Goal: Task Accomplishment & Management: Manage account settings

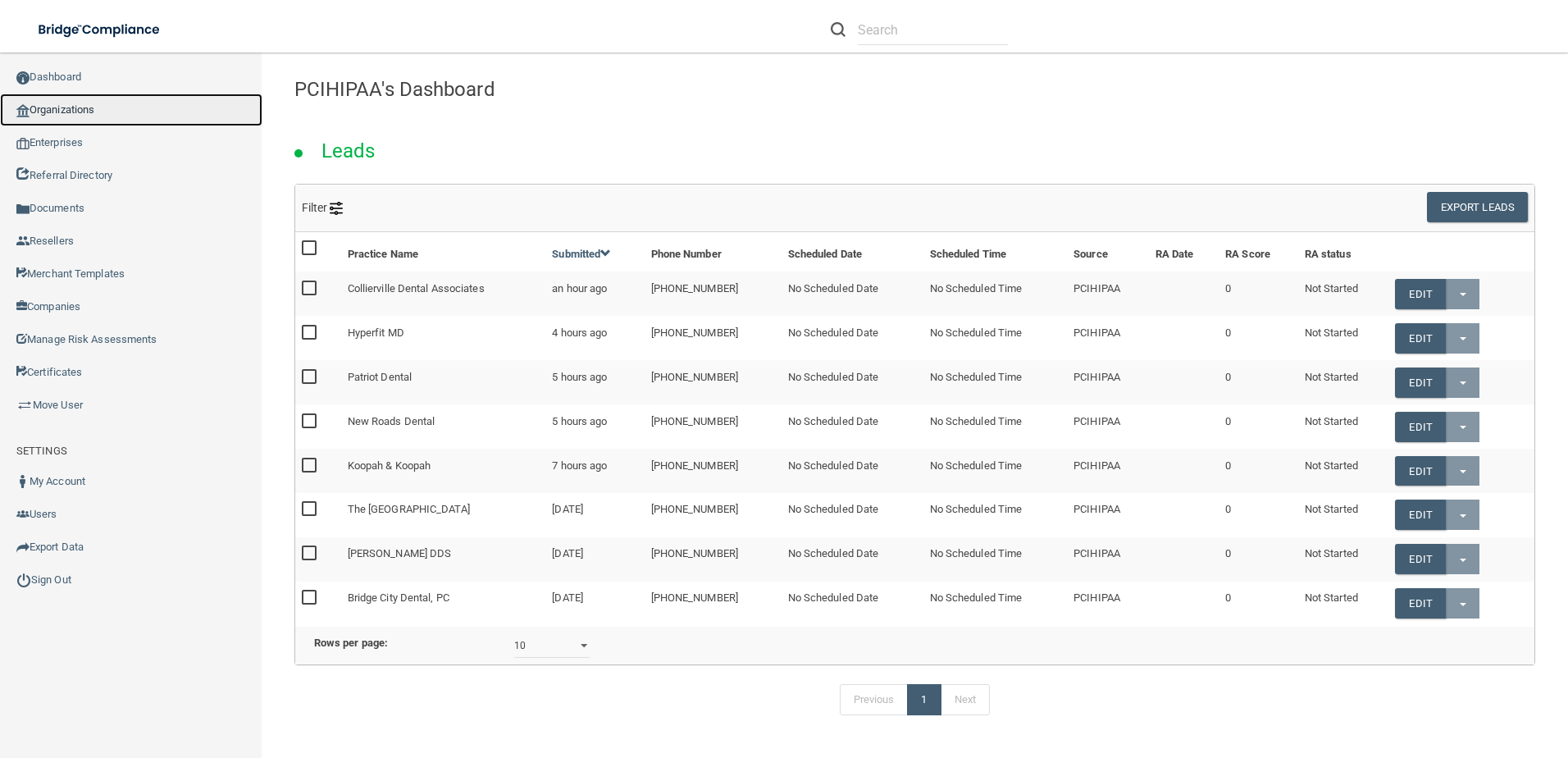
click at [102, 114] on link "Organizations" at bounding box center [131, 110] width 263 height 32
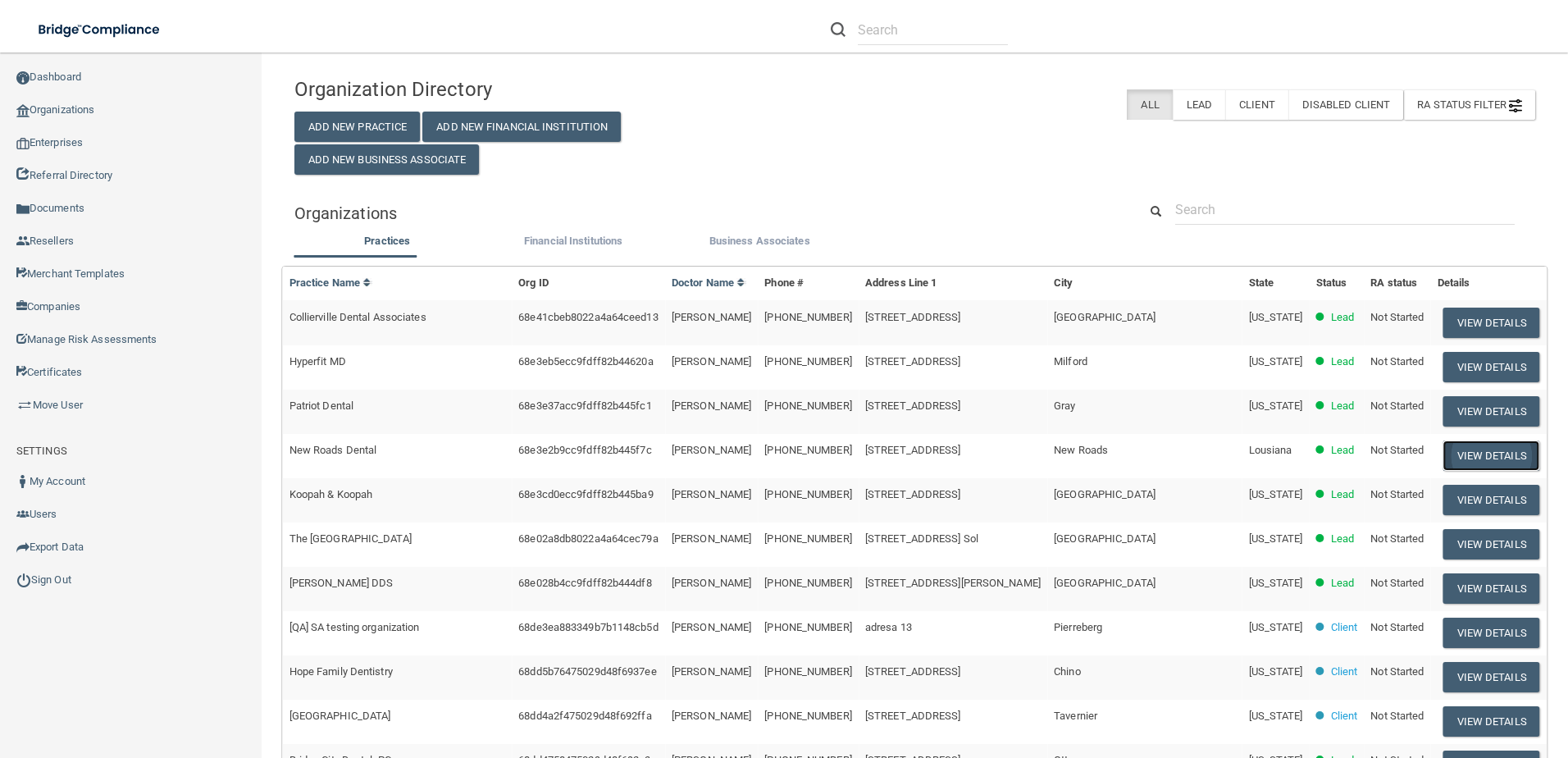
click at [1443, 448] on button "View Details" at bounding box center [1491, 456] width 97 height 31
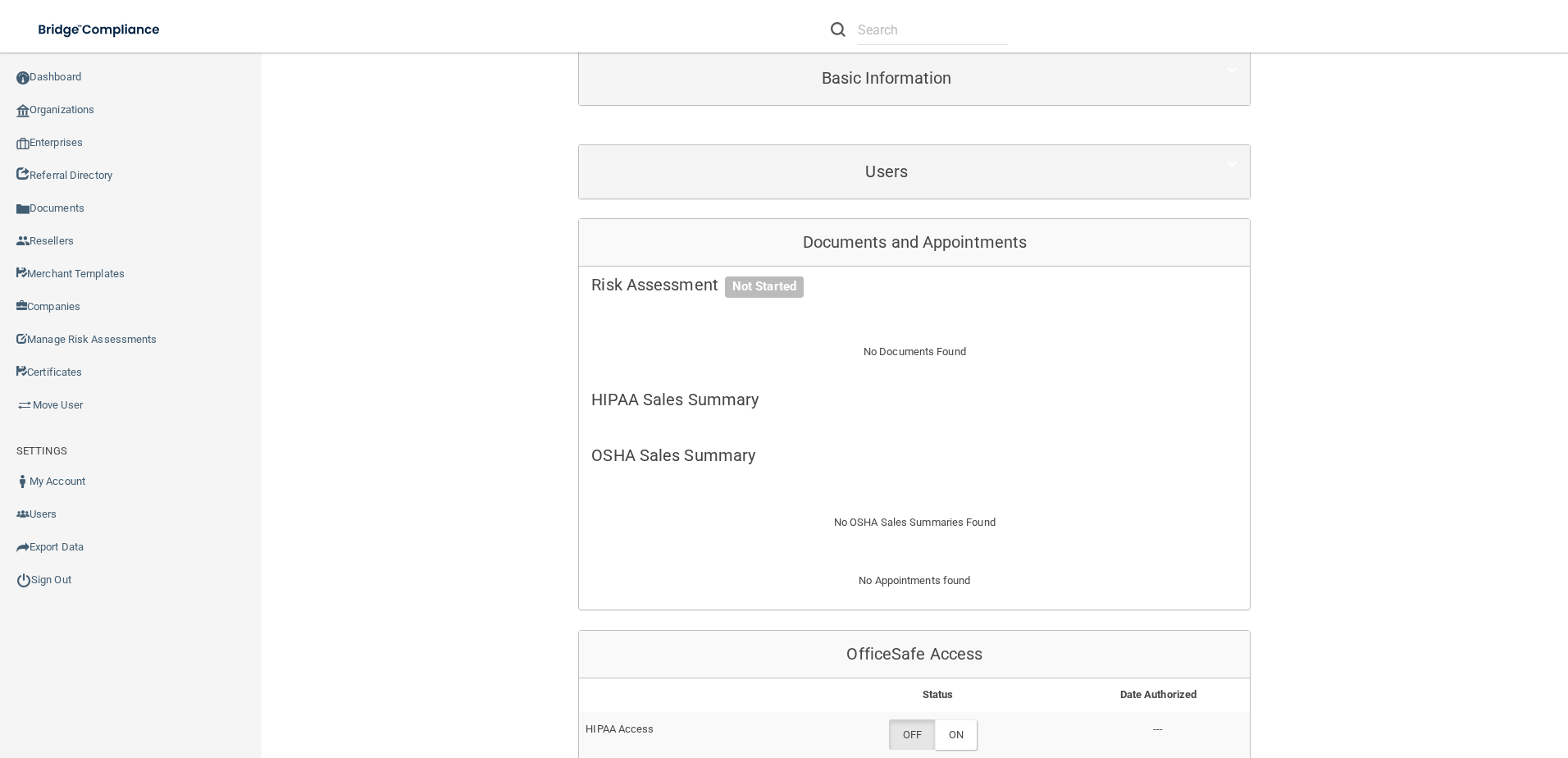
scroll to position [492, 0]
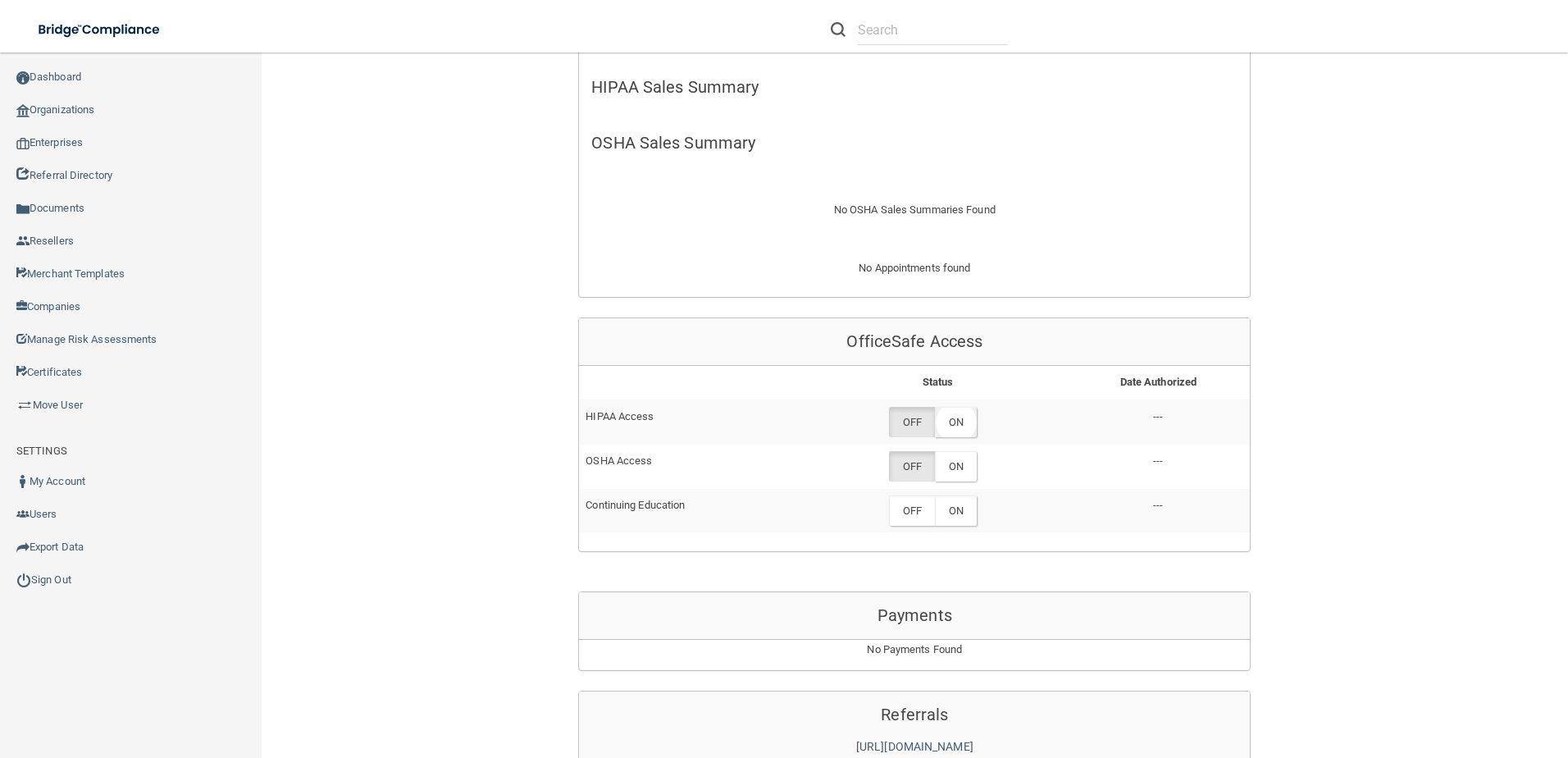
click at [960, 434] on label "ON" at bounding box center [955, 422] width 42 height 31
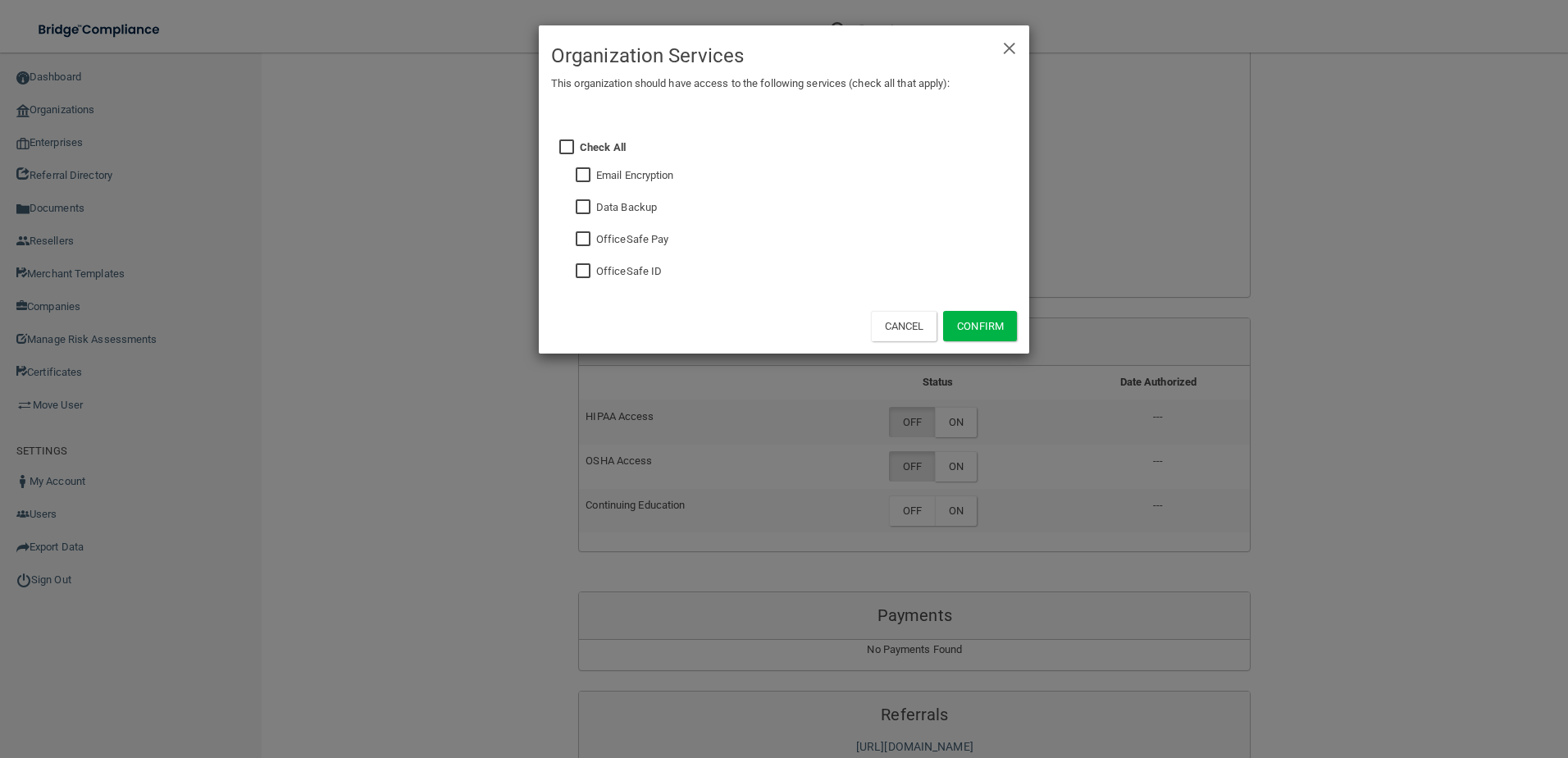
click at [592, 270] on input "checkbox" at bounding box center [585, 272] width 19 height 14
checkbox input "true"
click at [996, 332] on button "Confirm" at bounding box center [980, 326] width 74 height 31
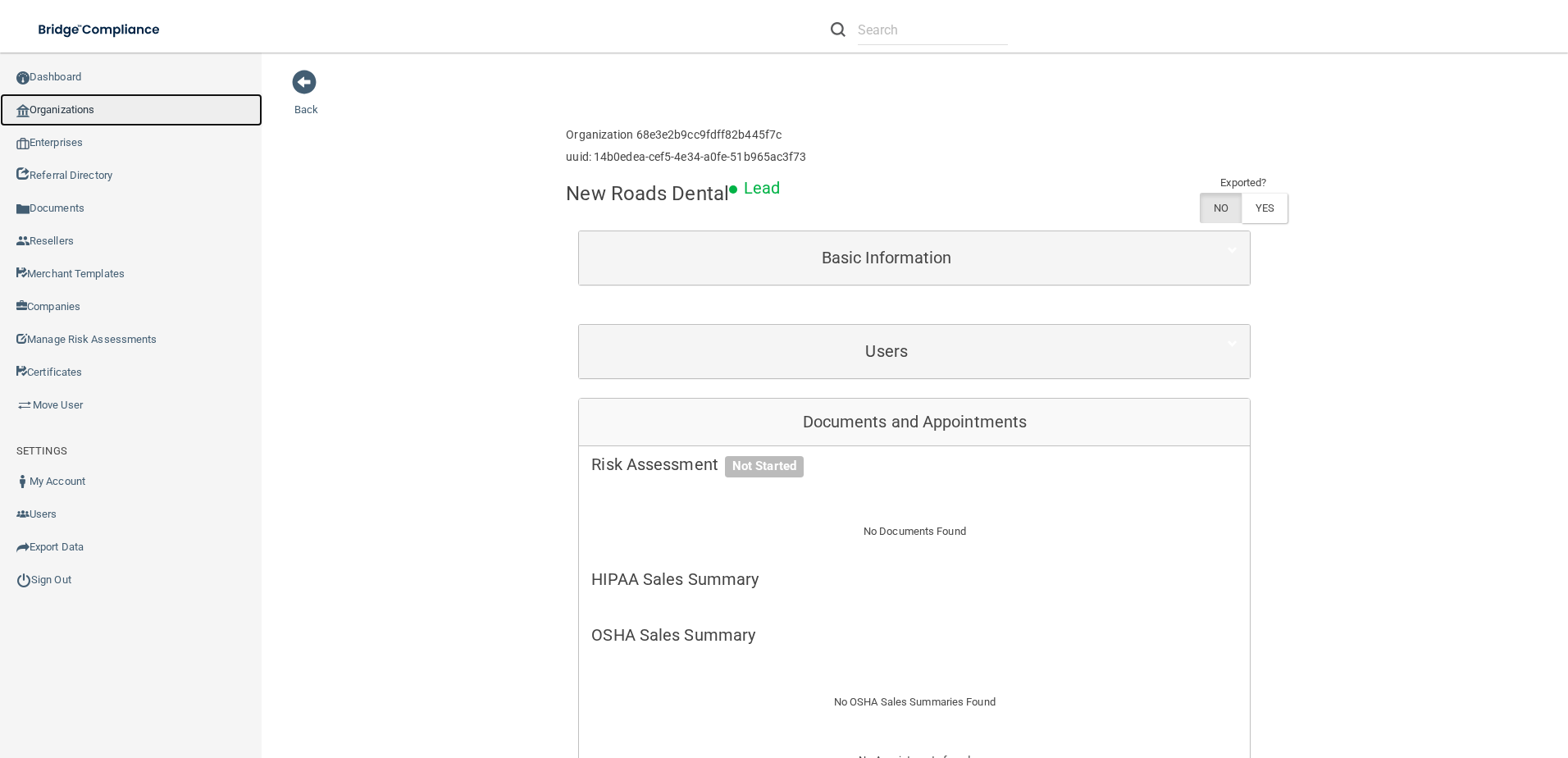
click at [93, 108] on link "Organizations" at bounding box center [131, 110] width 263 height 32
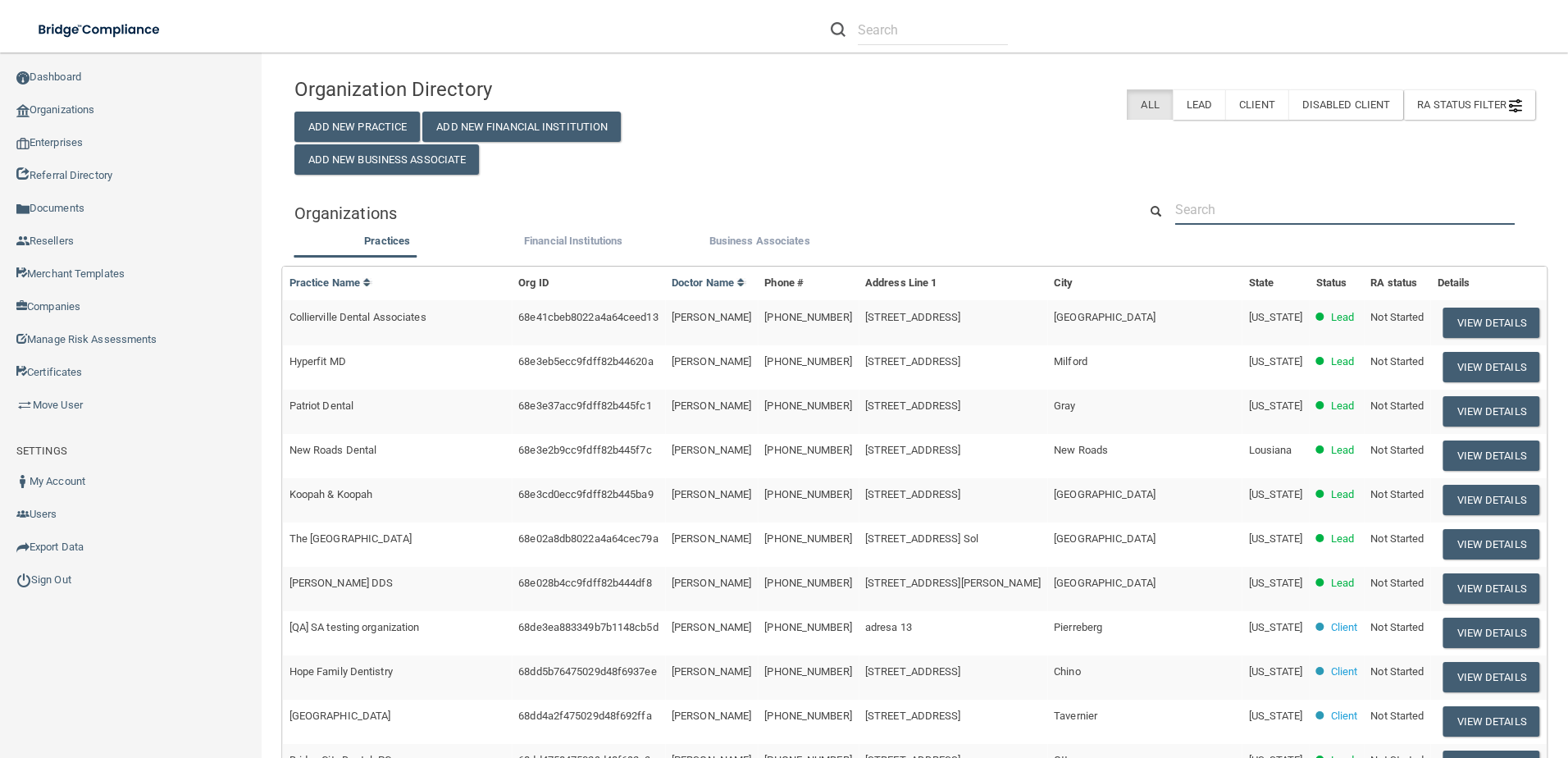
click at [1222, 212] on input "text" at bounding box center [1345, 209] width 339 height 31
paste input "Patriot Dental"
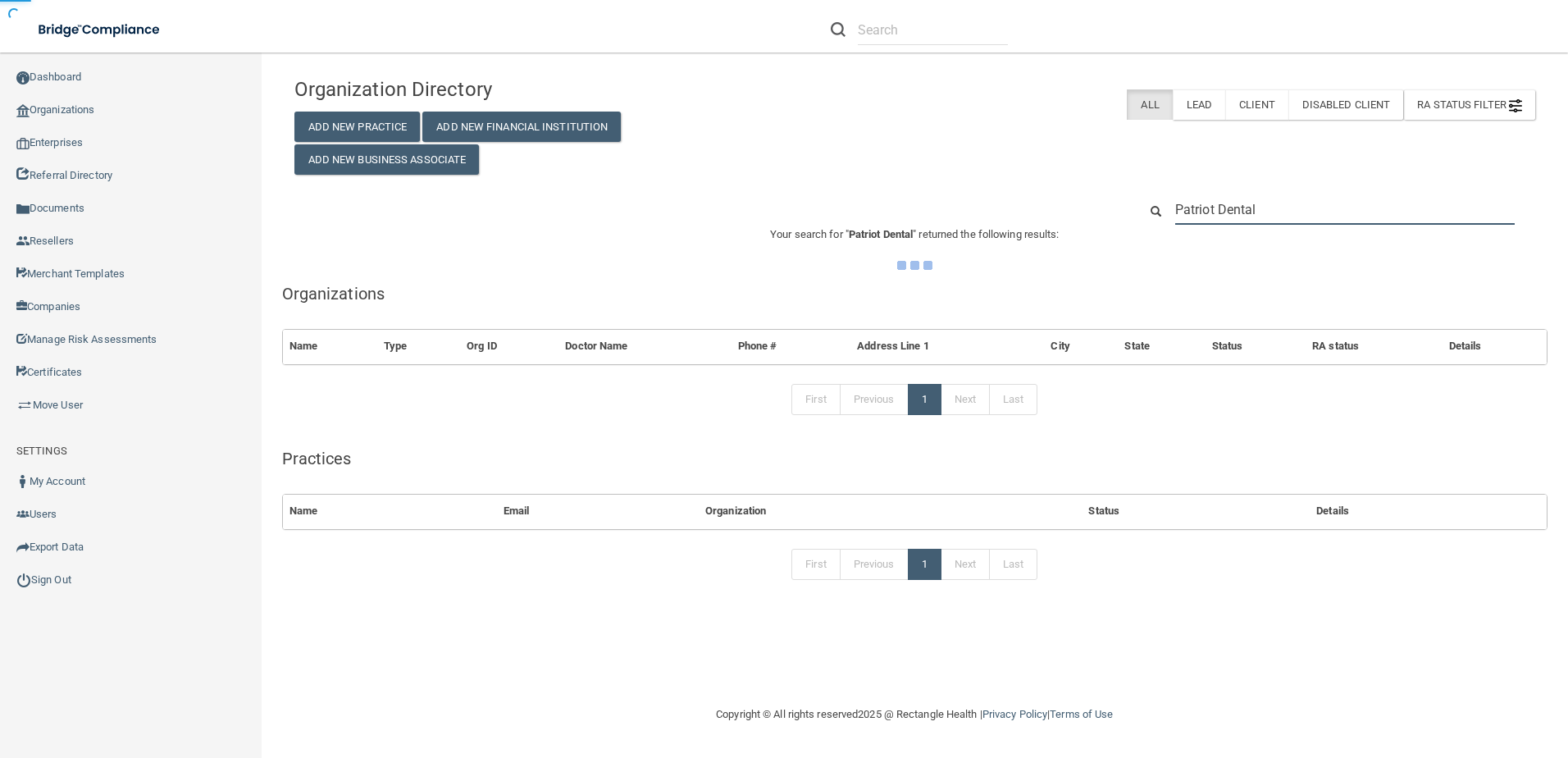
type input "Patriot Dental"
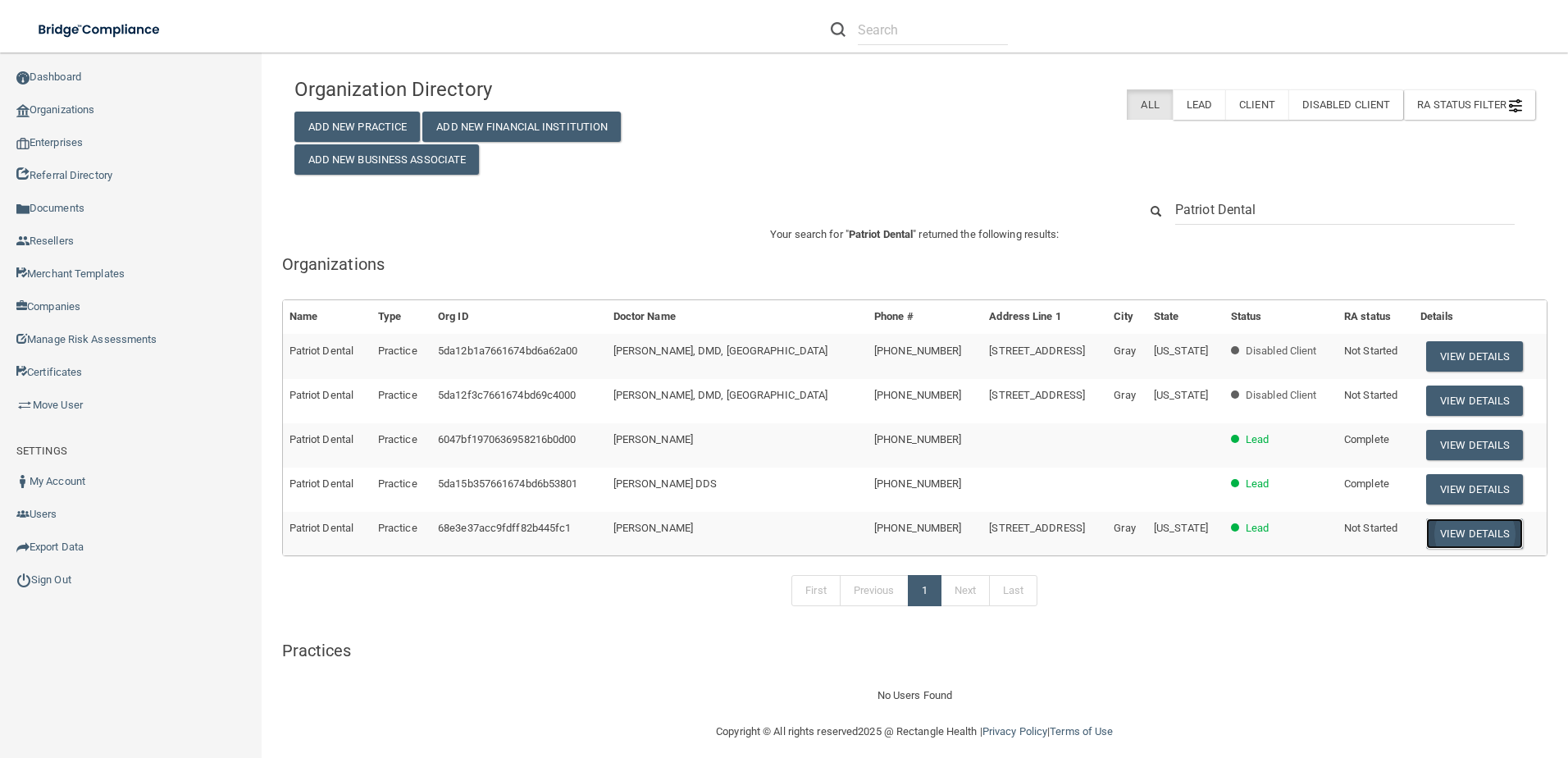
click at [1426, 532] on button "View Details" at bounding box center [1474, 533] width 97 height 31
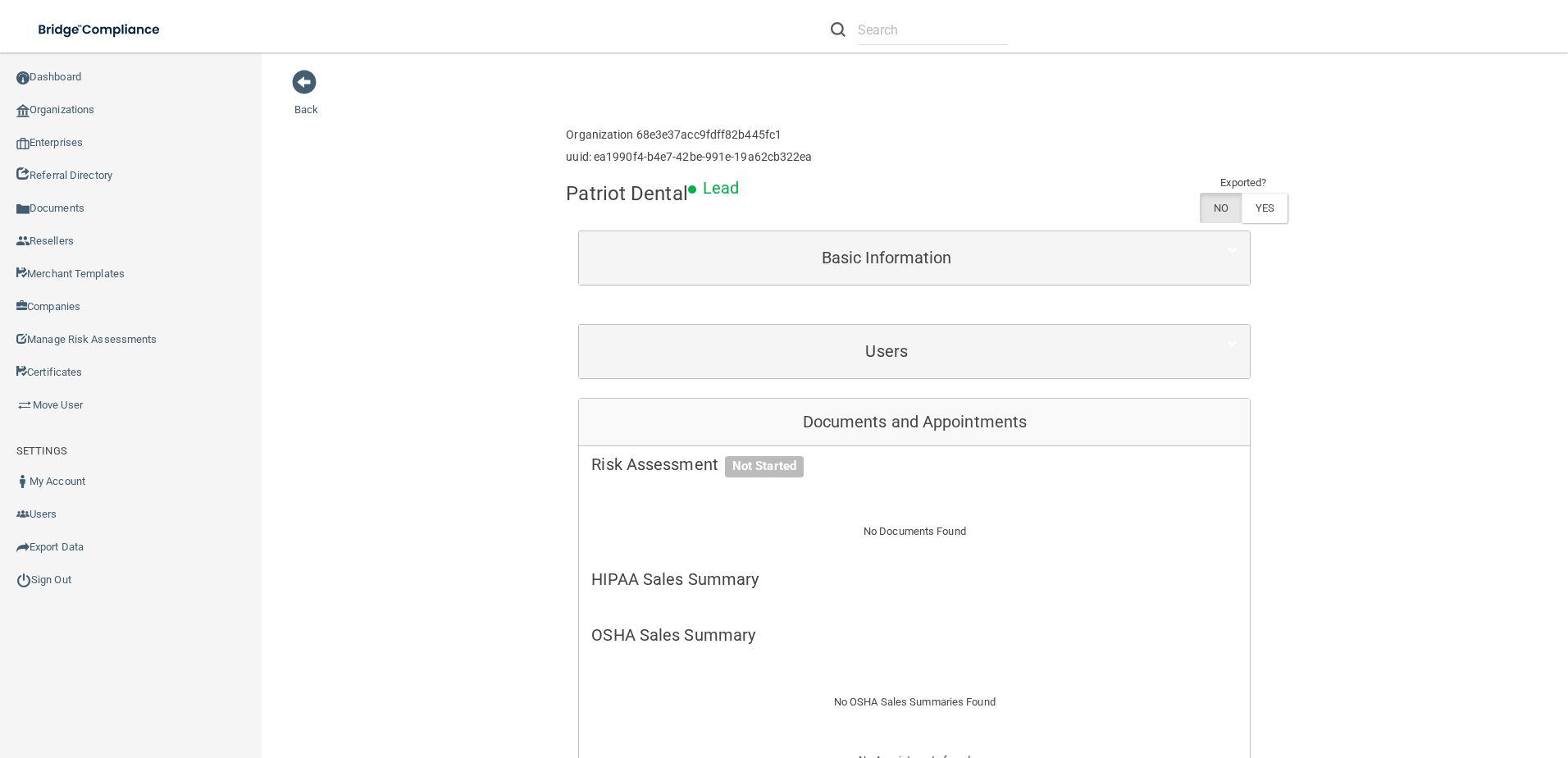
scroll to position [574, 0]
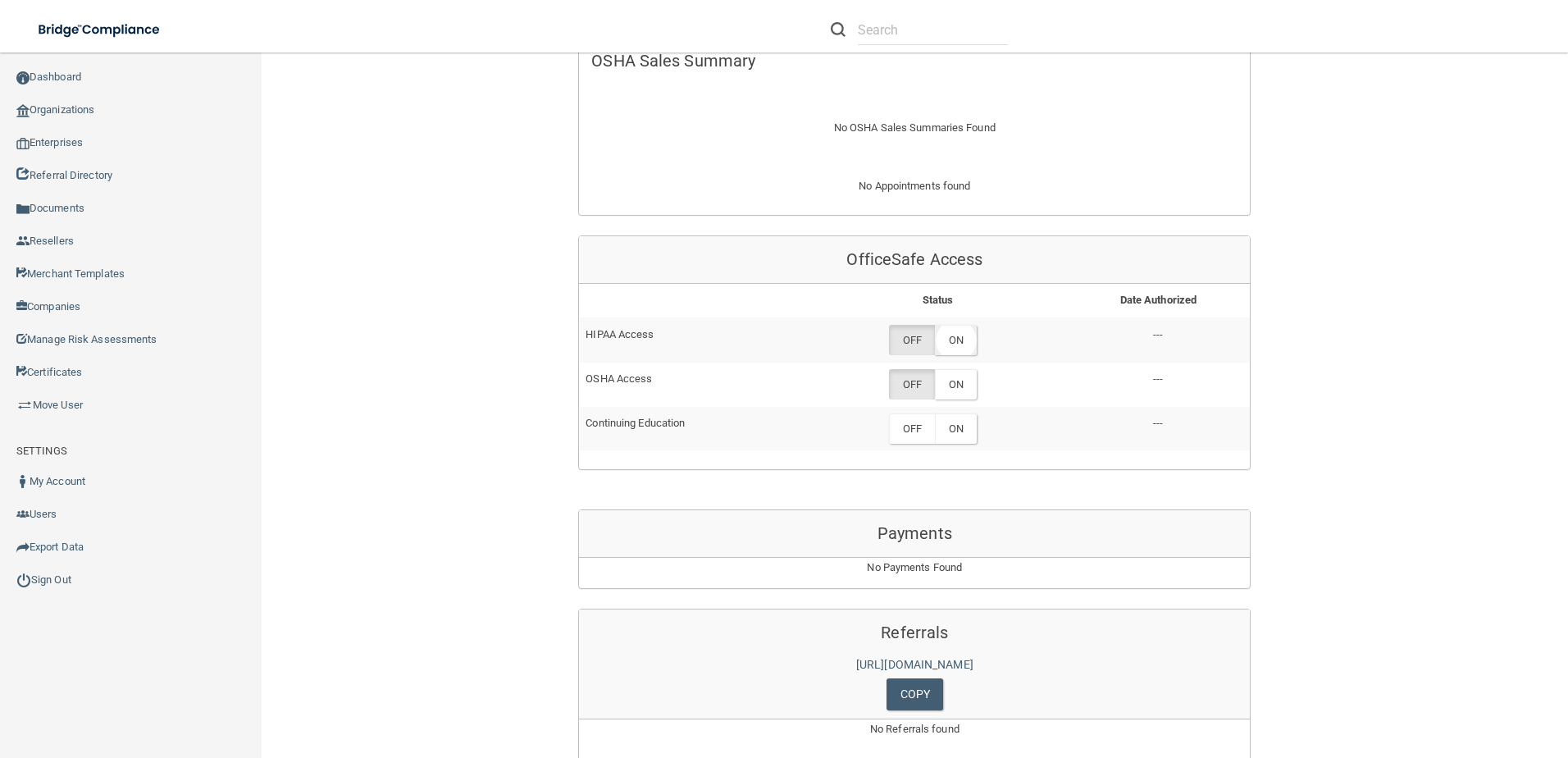
click at [942, 328] on label "ON" at bounding box center [955, 340] width 42 height 31
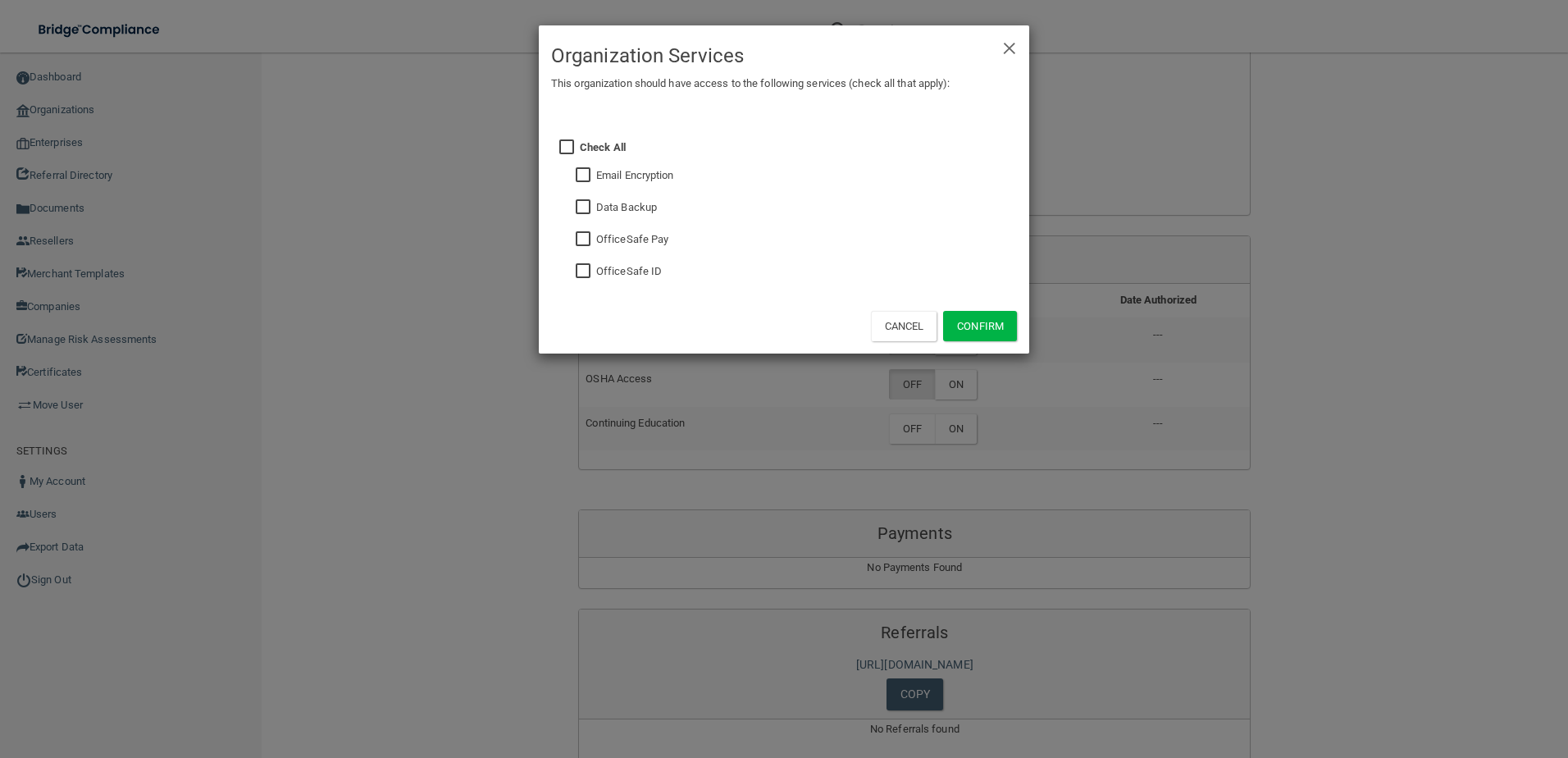
click at [567, 270] on div "Check All Email Encryption Data Backup OfficeSafe Pay OfficeSafe ID" at bounding box center [798, 208] width 462 height 180
click at [581, 269] on input "checkbox" at bounding box center [585, 272] width 19 height 14
checkbox input "true"
click at [1004, 333] on button "Confirm" at bounding box center [980, 326] width 74 height 31
click at [975, 380] on div "× Close Organization Services This organization should have access to the follo…" at bounding box center [784, 379] width 1568 height 758
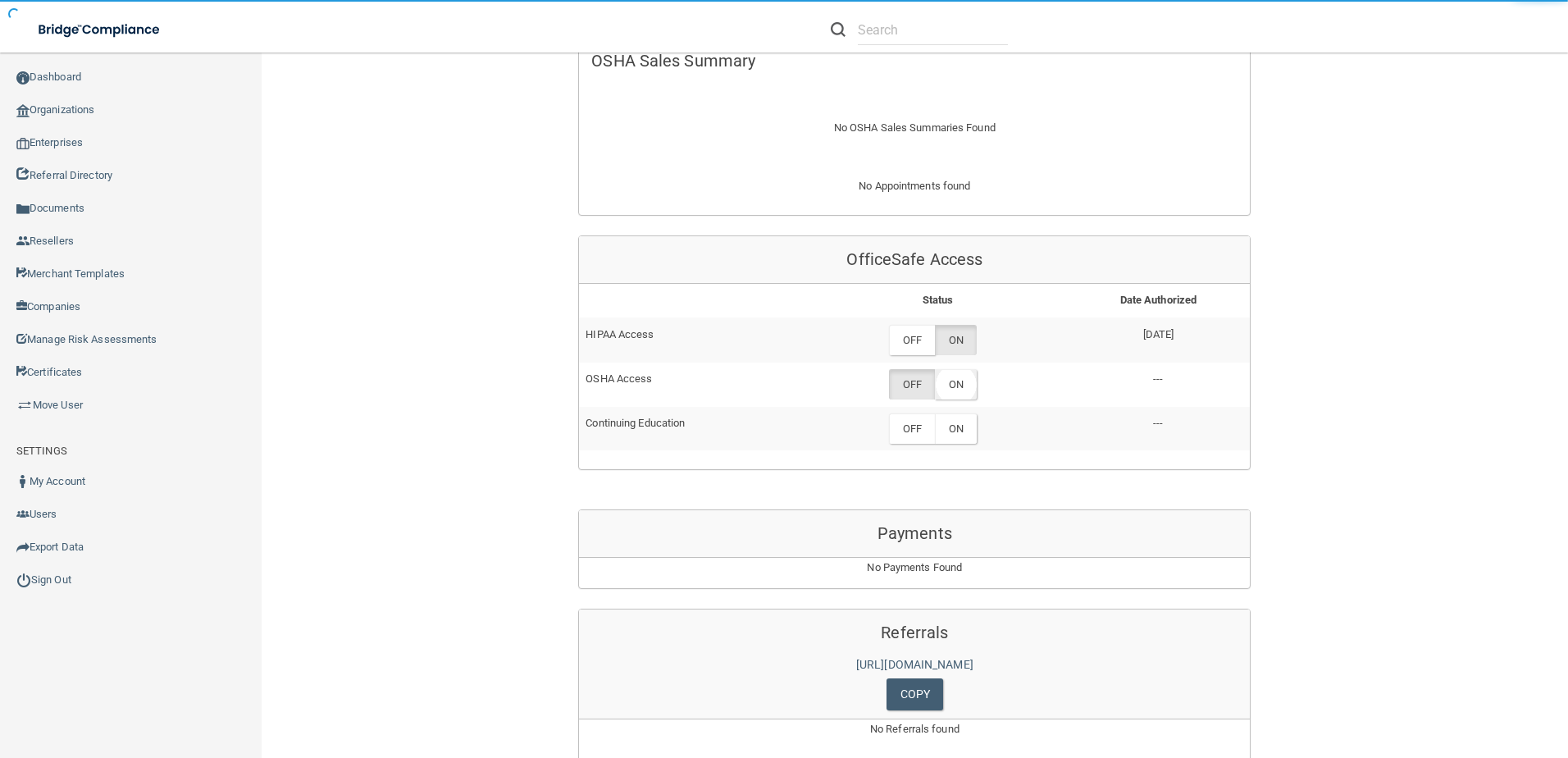
click at [955, 380] on label "ON" at bounding box center [955, 384] width 42 height 31
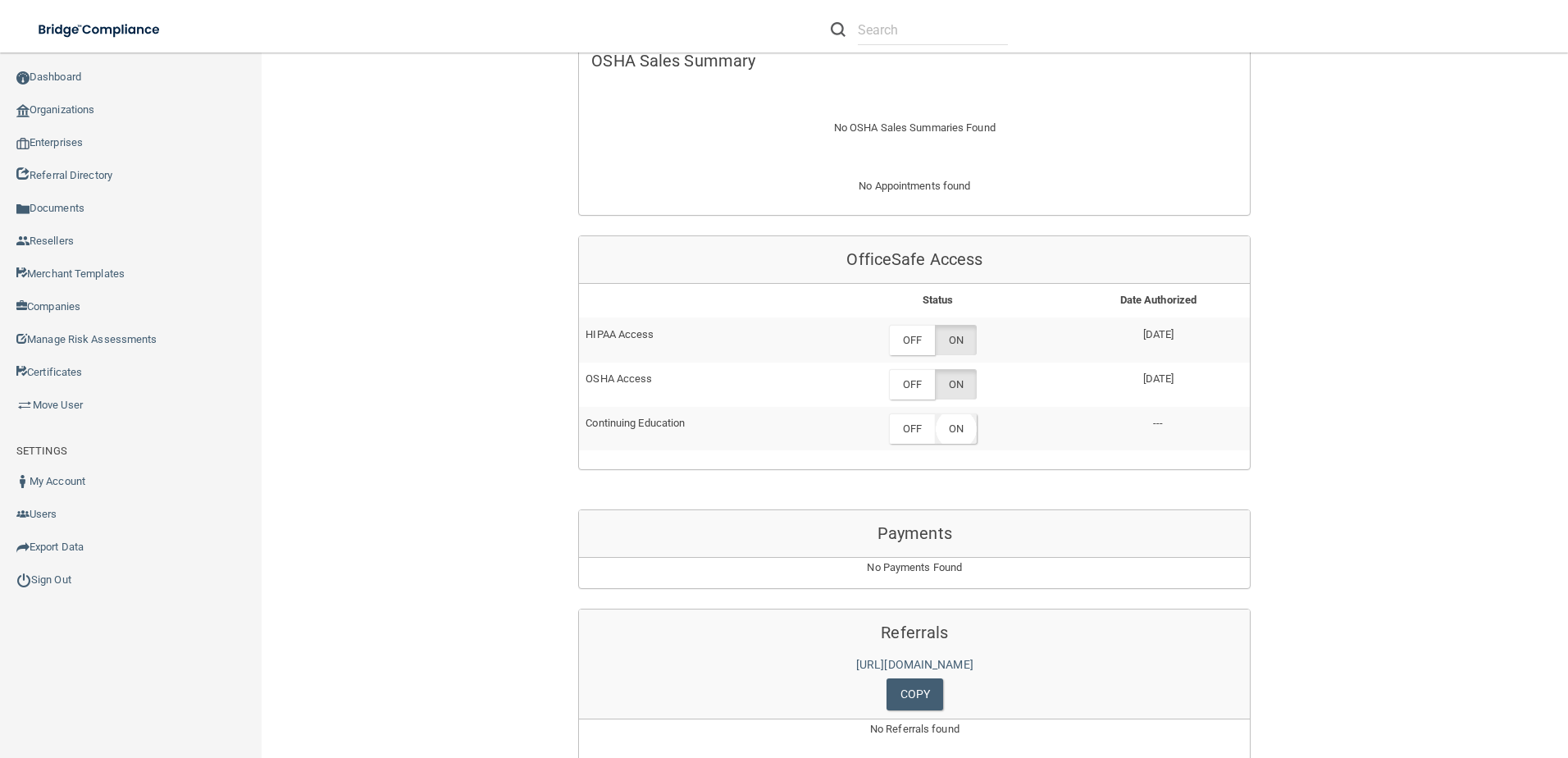
click at [948, 430] on label "ON" at bounding box center [955, 429] width 42 height 31
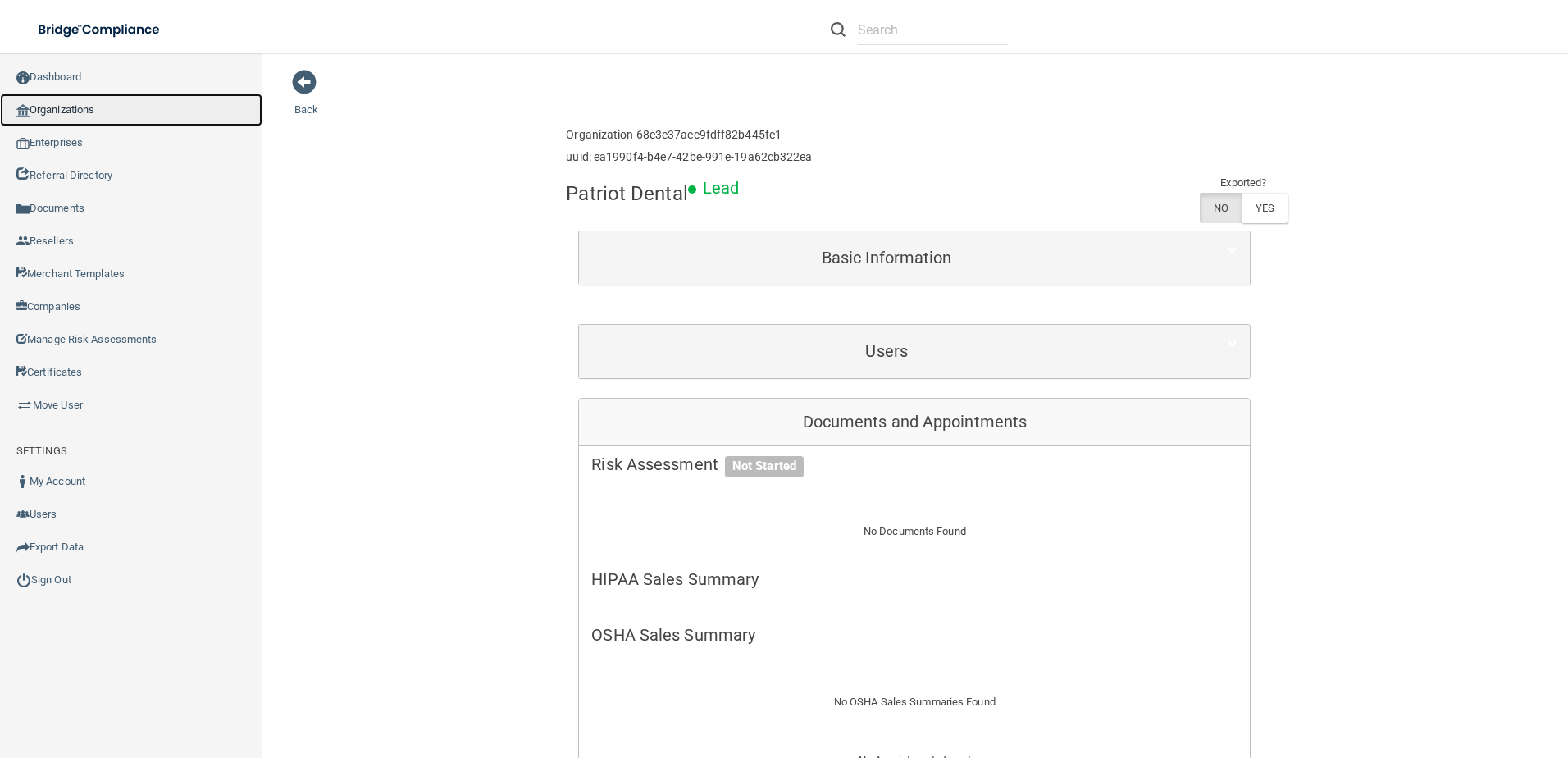
click at [94, 96] on link "Organizations" at bounding box center [131, 110] width 263 height 32
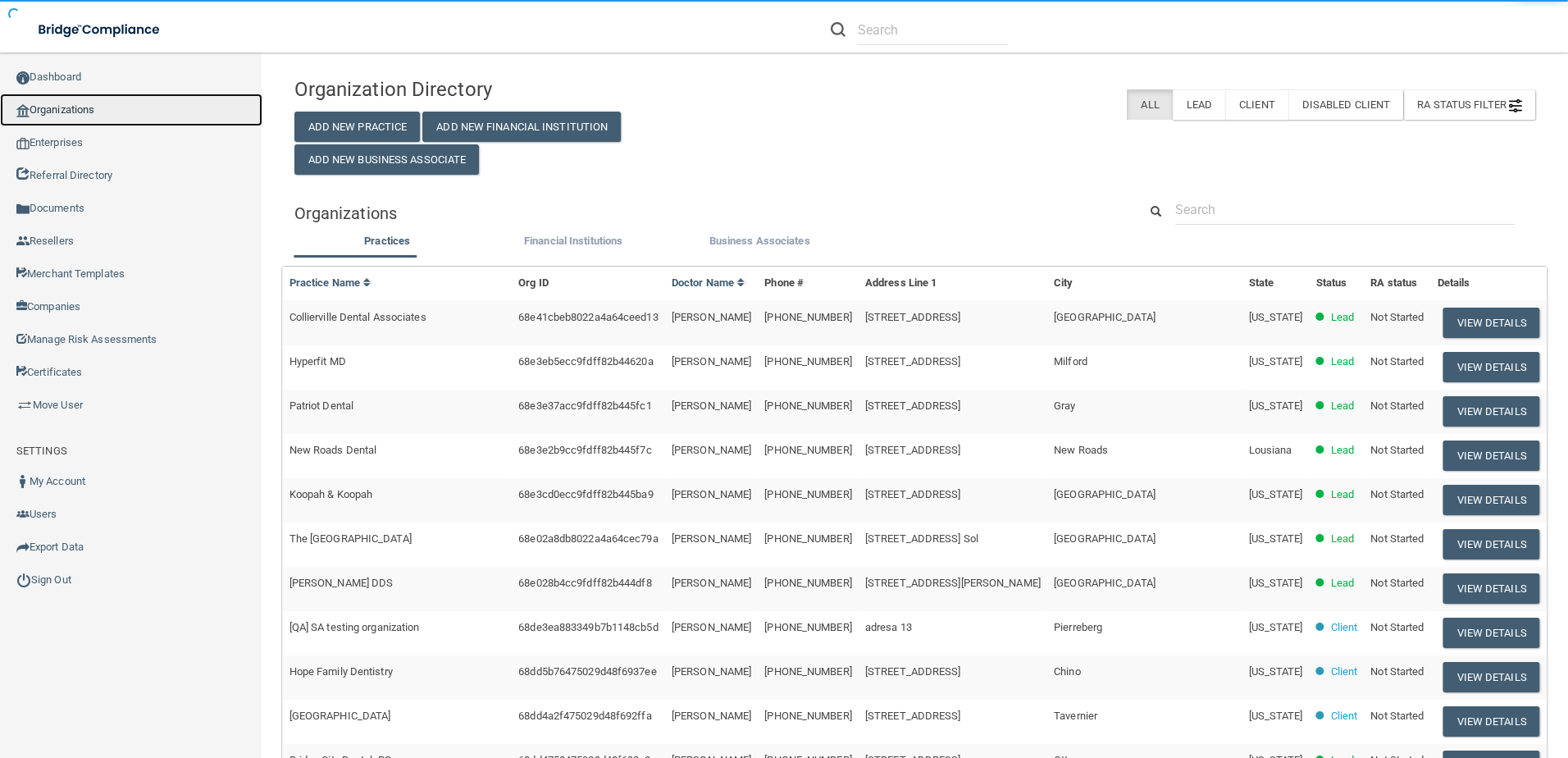
scroll to position [246, 0]
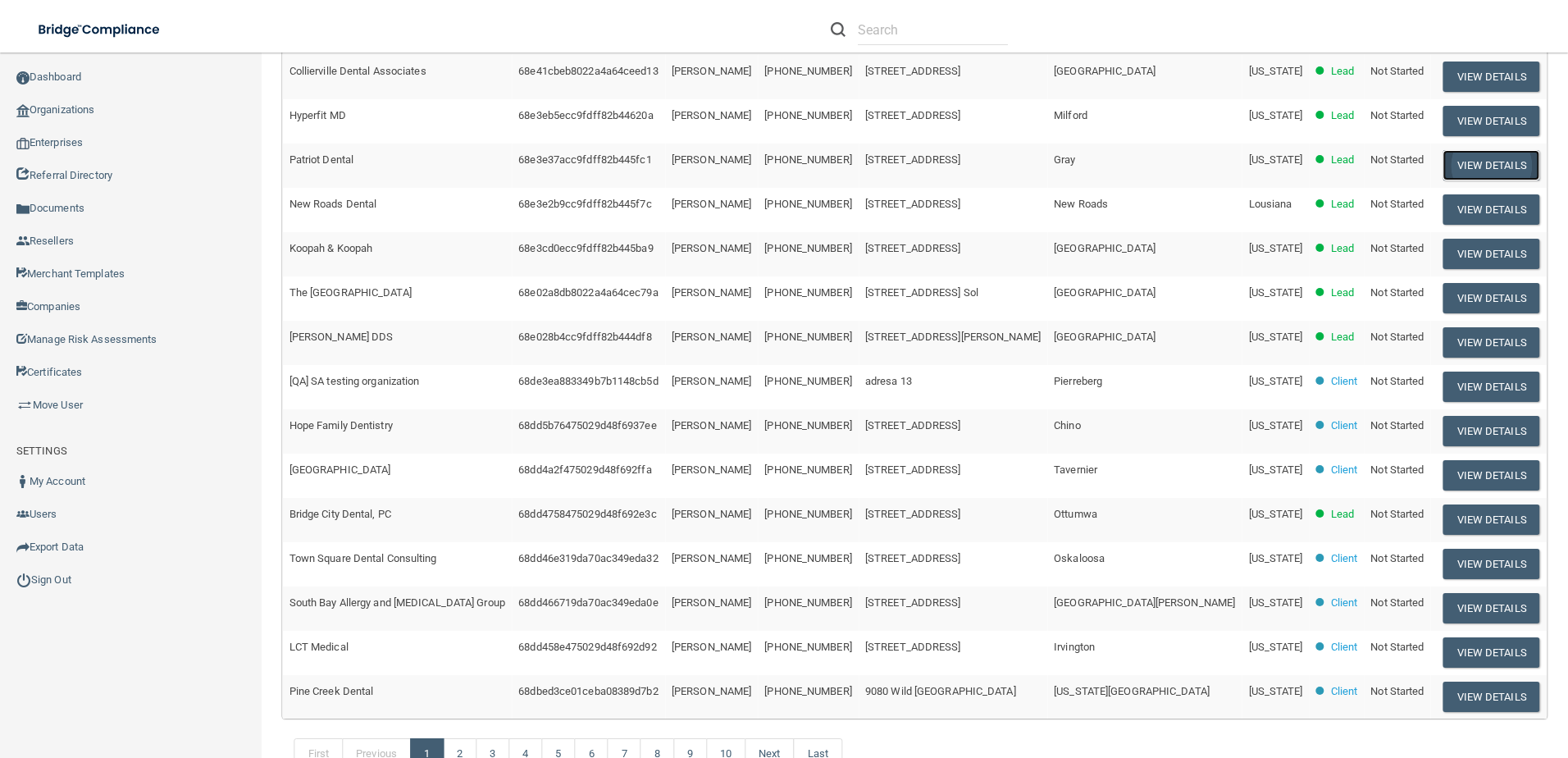
click at [1462, 175] on button "View Details" at bounding box center [1491, 165] width 97 height 31
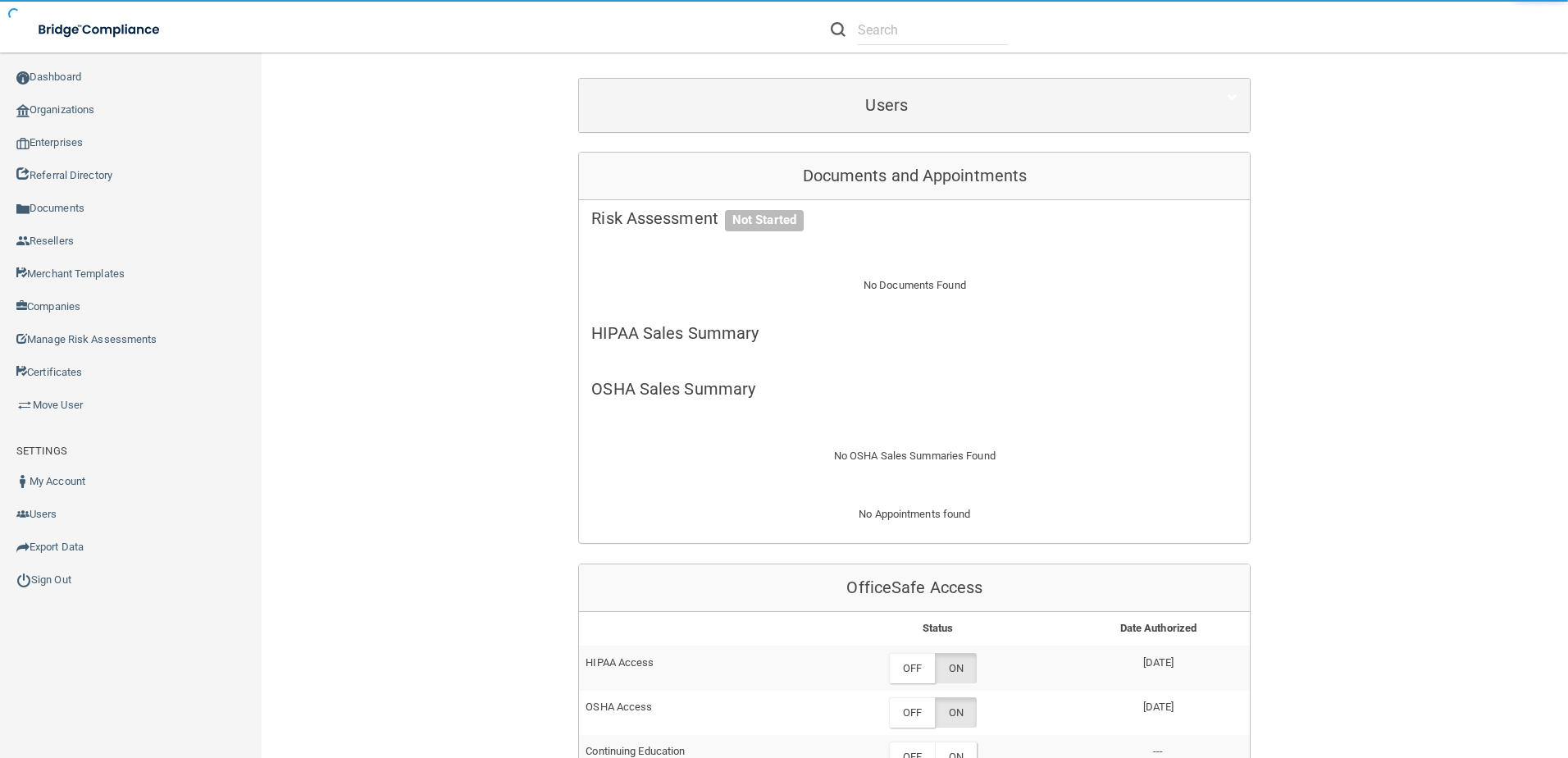
scroll to position [656, 0]
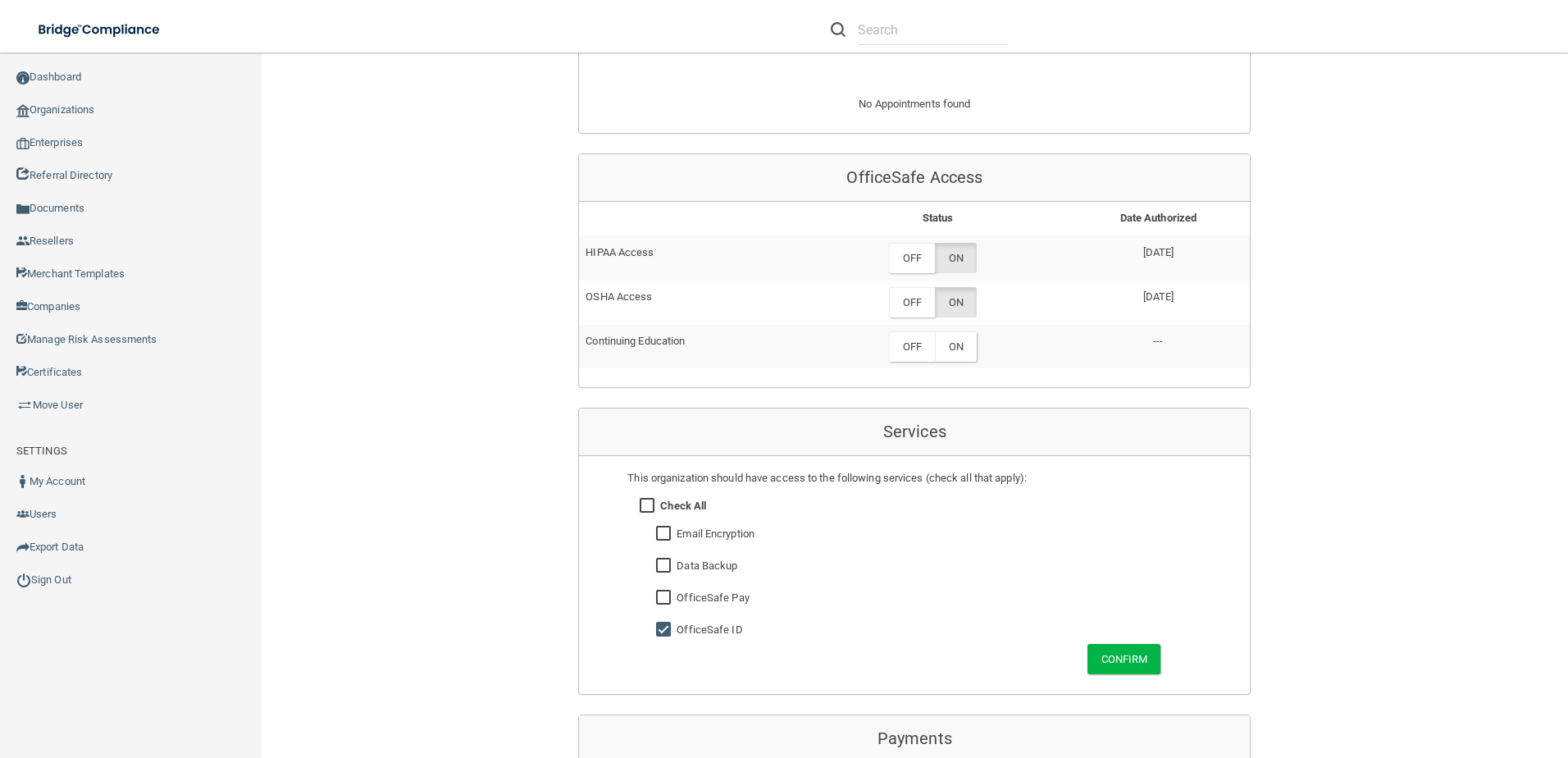
click at [959, 365] on td "OFF ON" at bounding box center [936, 347] width 257 height 43
click at [953, 348] on label "ON" at bounding box center [955, 347] width 42 height 31
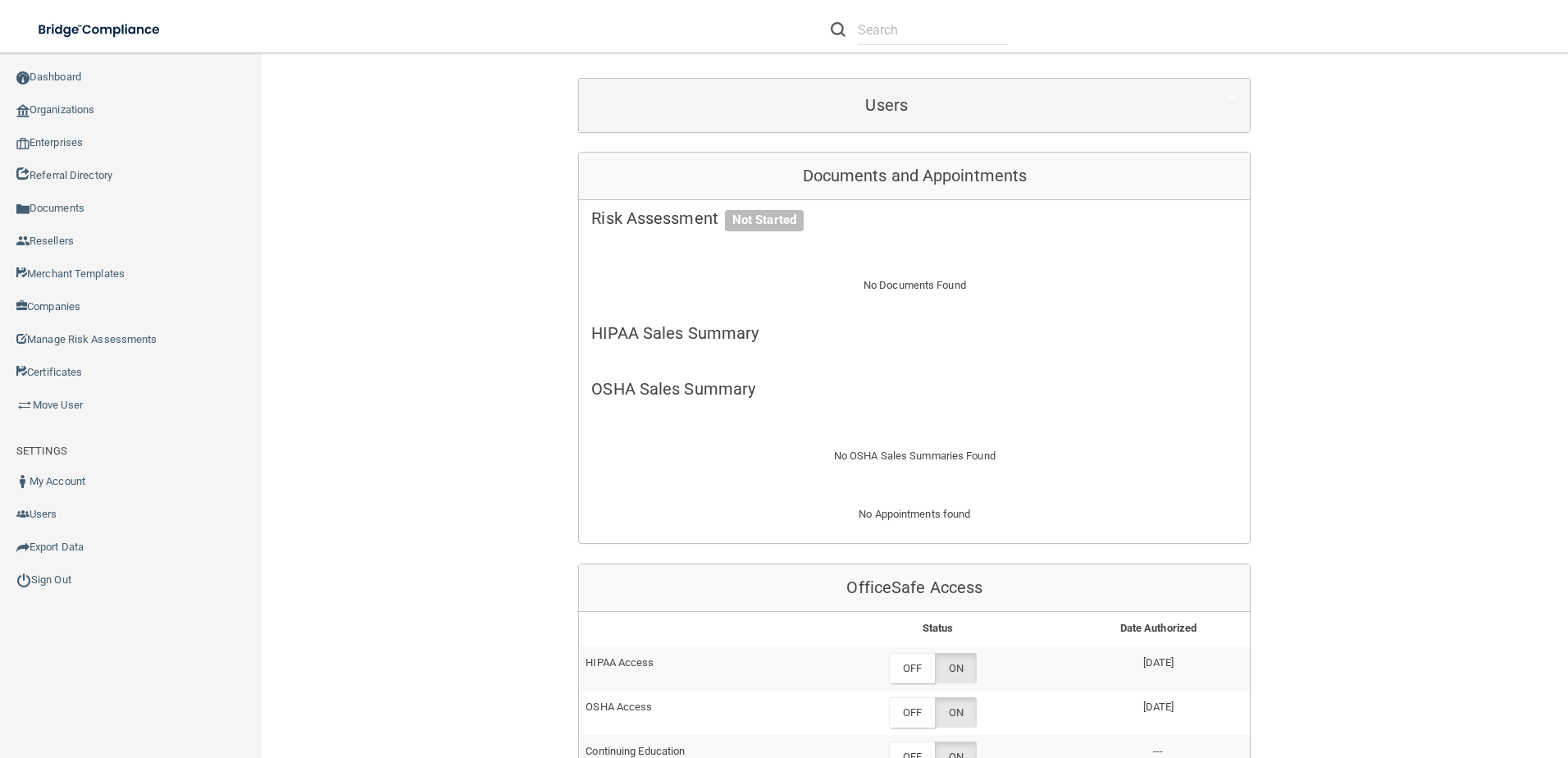
scroll to position [0, 0]
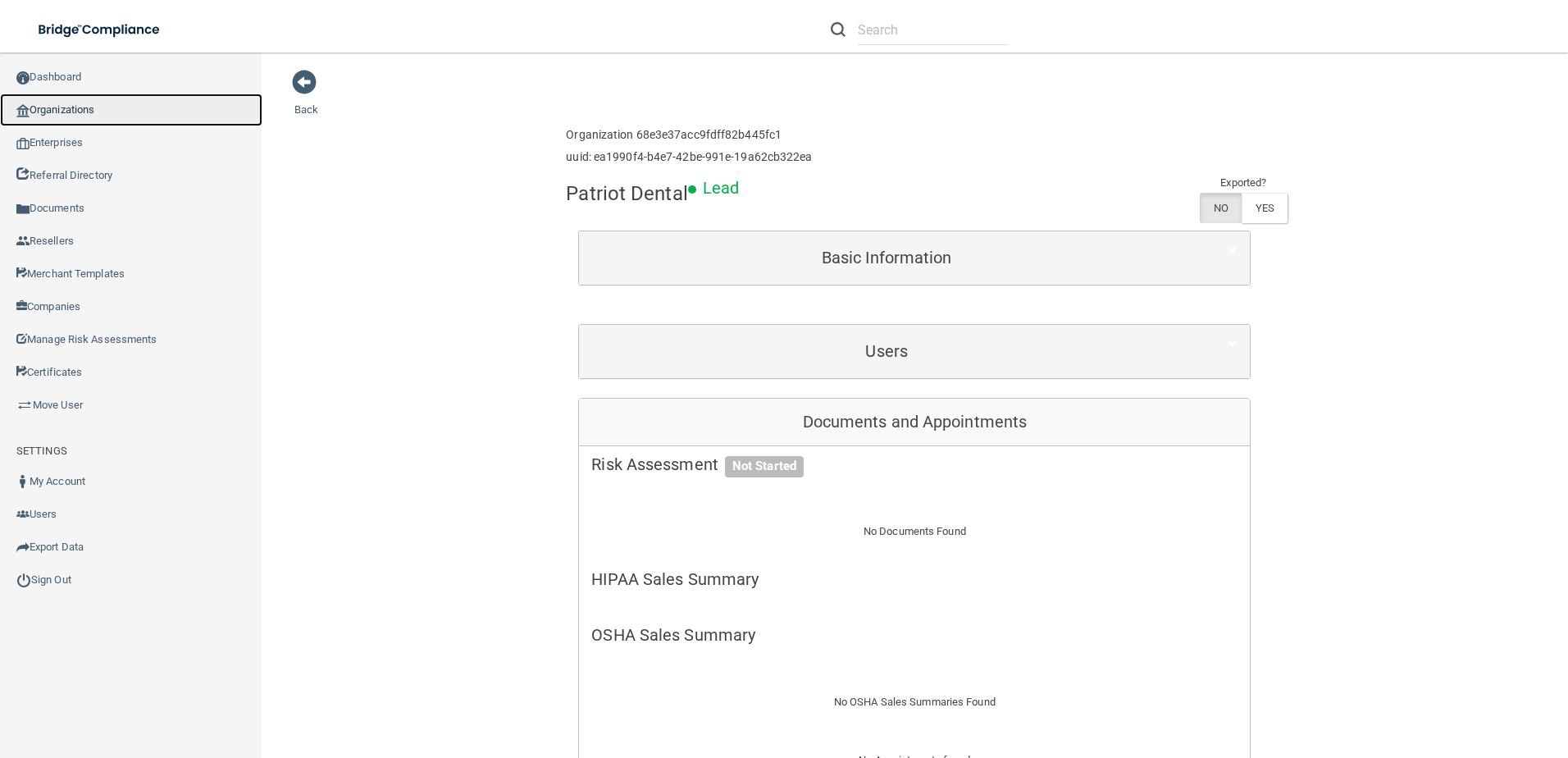
click at [129, 104] on link "Organizations" at bounding box center [131, 110] width 263 height 32
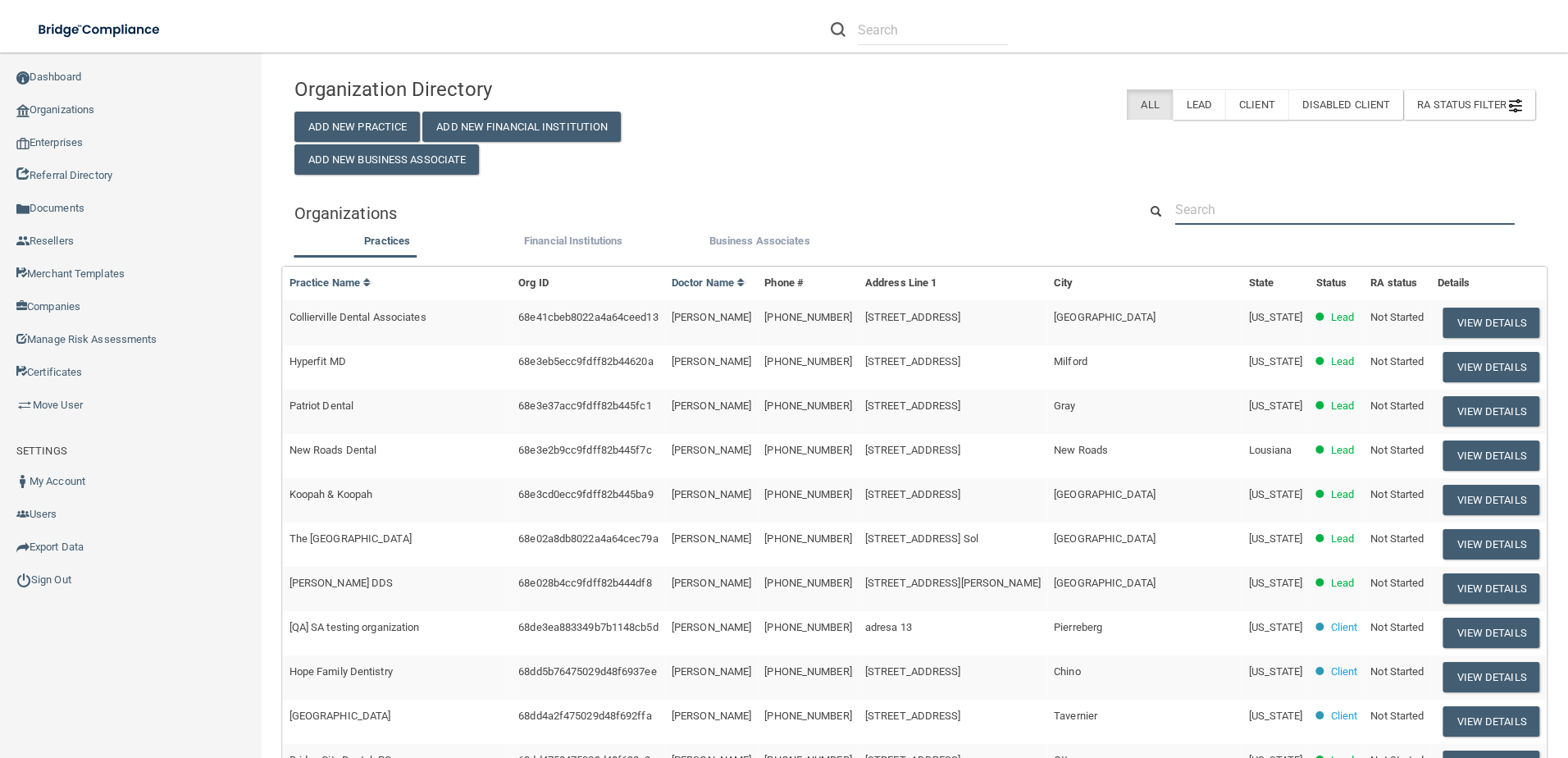
click at [1262, 204] on input "text" at bounding box center [1345, 209] width 339 height 31
paste input "Hyperfit MD"
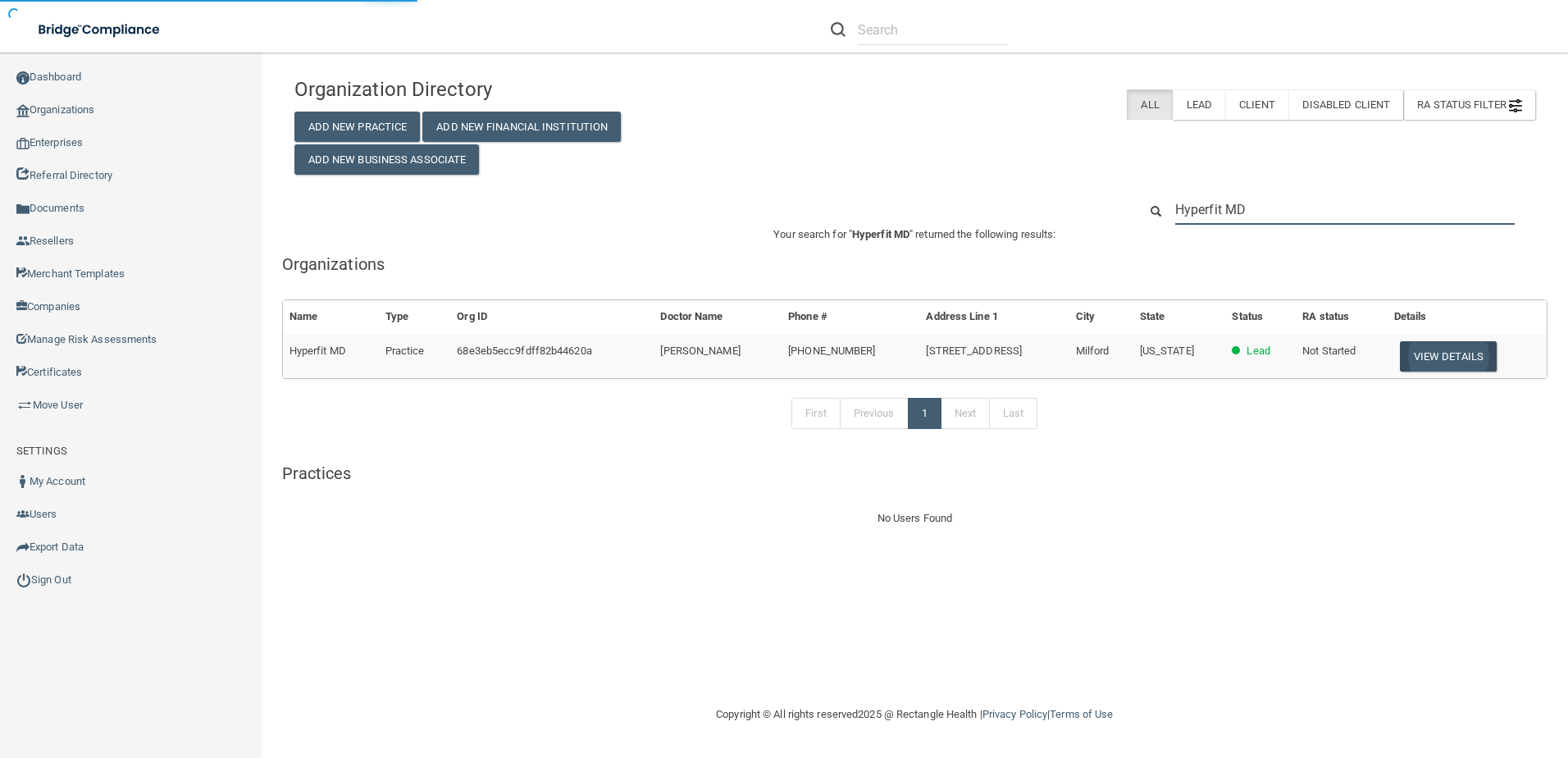
type input "Hyperfit MD"
click at [1436, 353] on button "View Details" at bounding box center [1448, 356] width 97 height 31
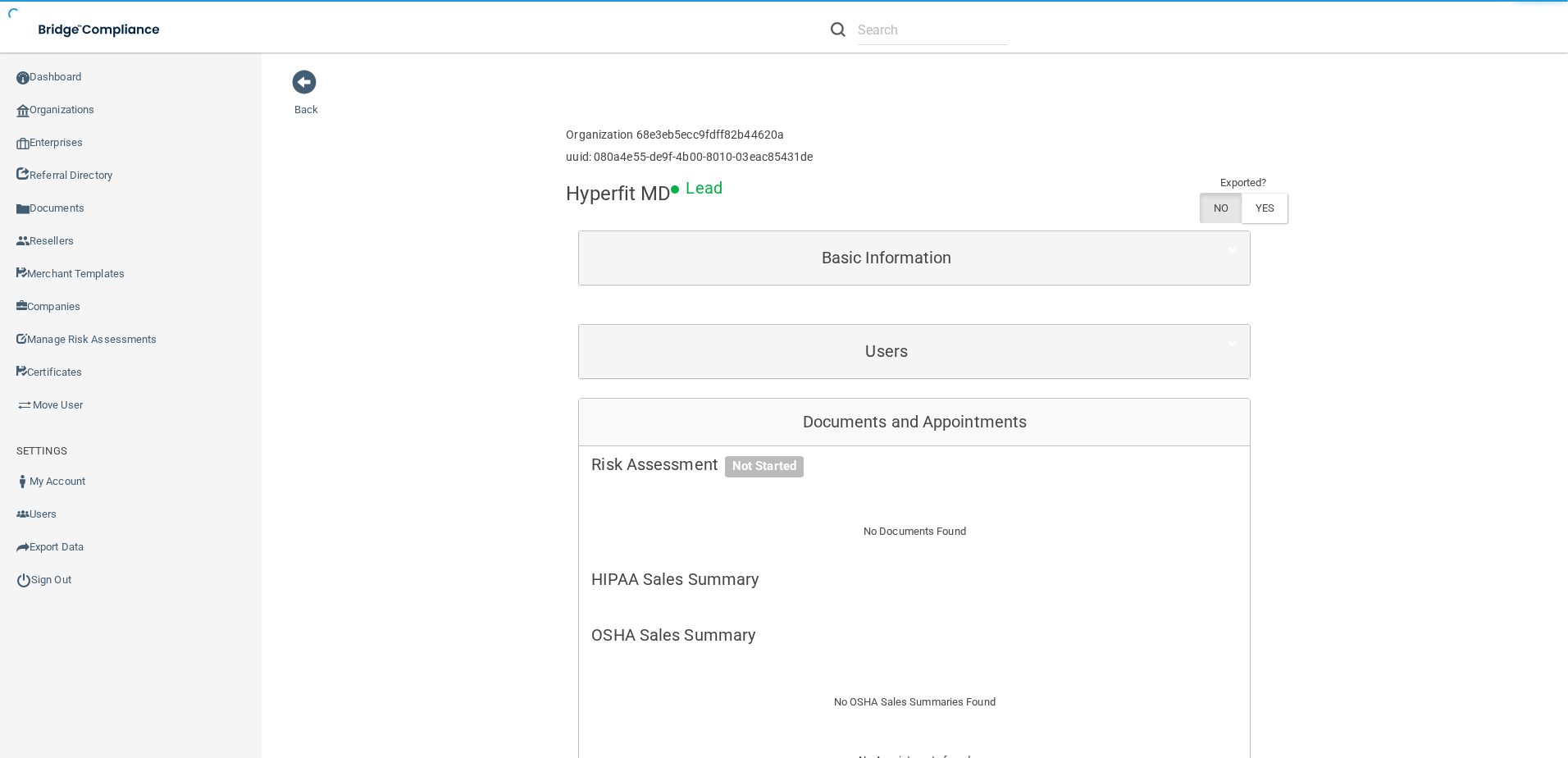
scroll to position [328, 0]
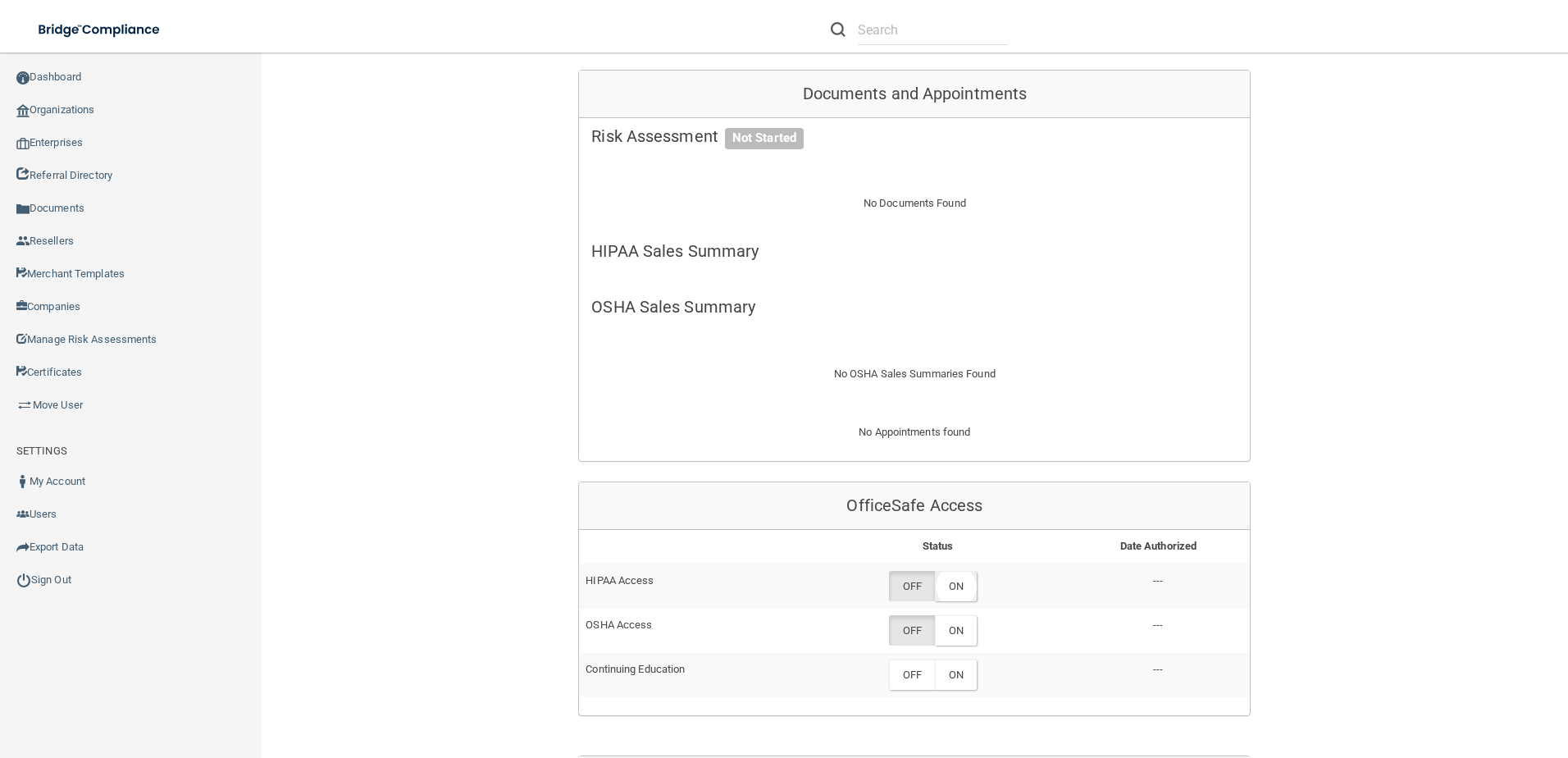
click at [960, 590] on label "ON" at bounding box center [955, 587] width 42 height 31
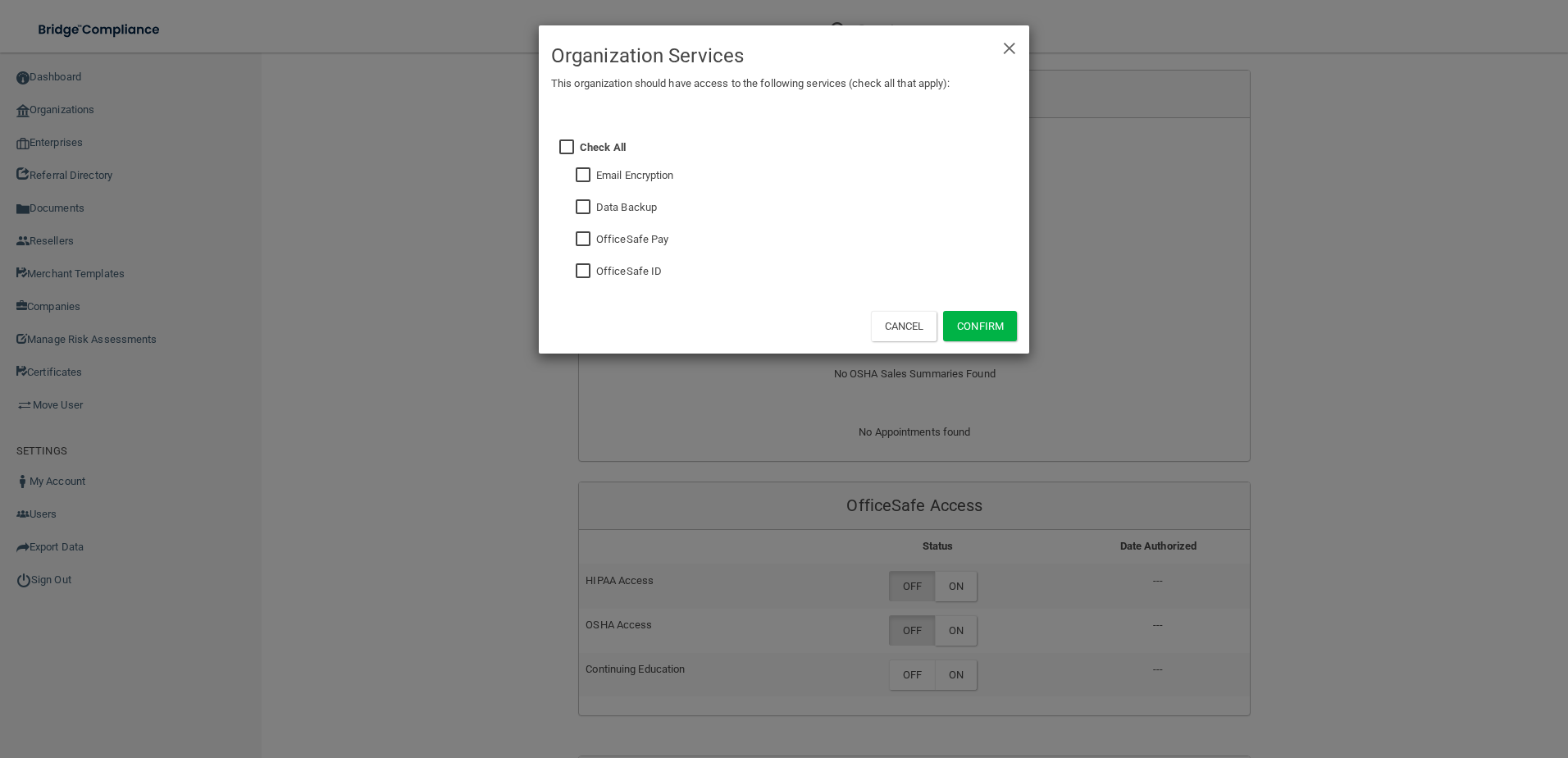
click at [589, 269] on input "checkbox" at bounding box center [585, 272] width 19 height 14
checkbox input "true"
click at [961, 320] on button "Confirm" at bounding box center [980, 326] width 74 height 31
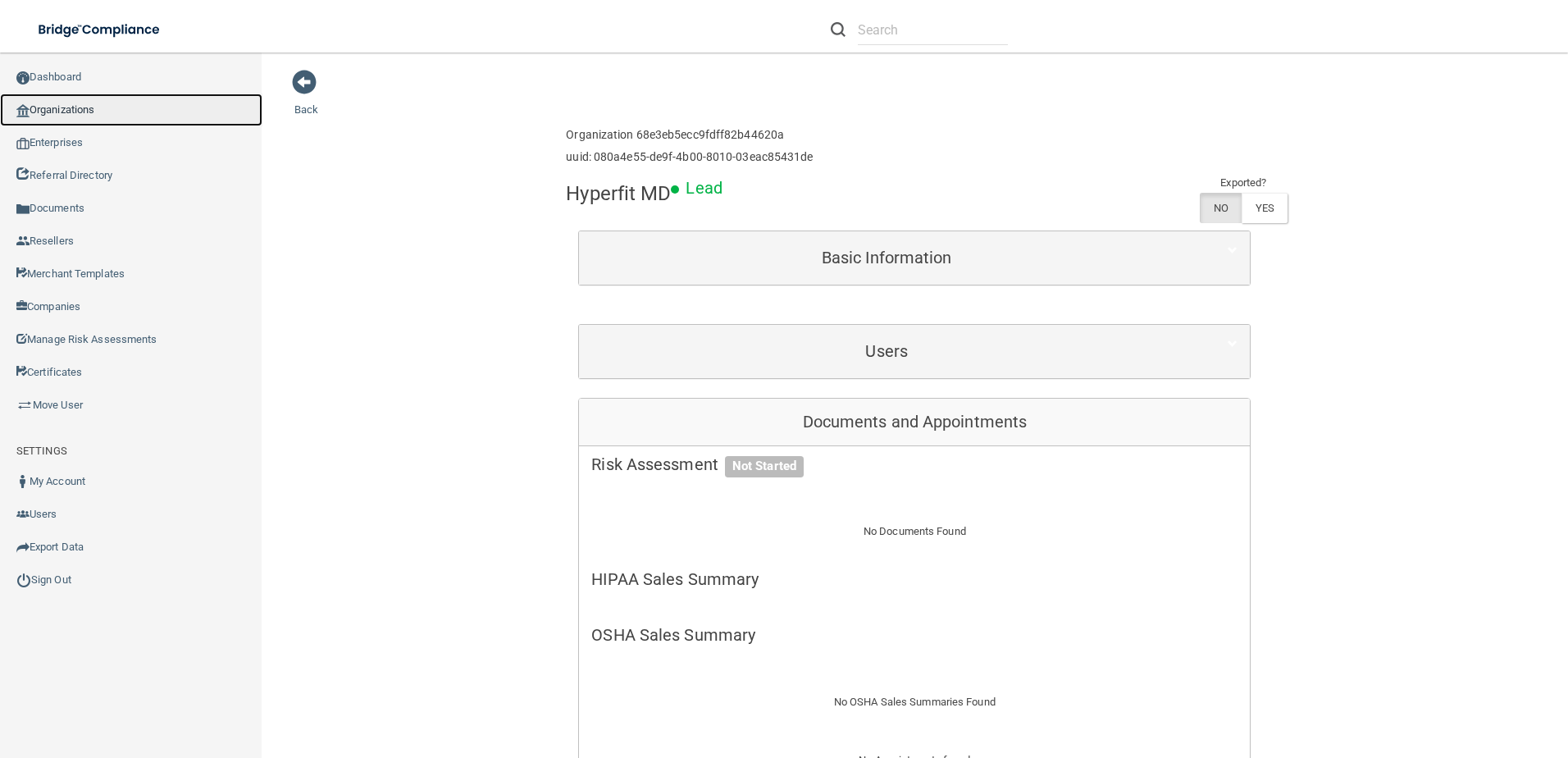
click at [59, 112] on link "Organizations" at bounding box center [131, 110] width 263 height 32
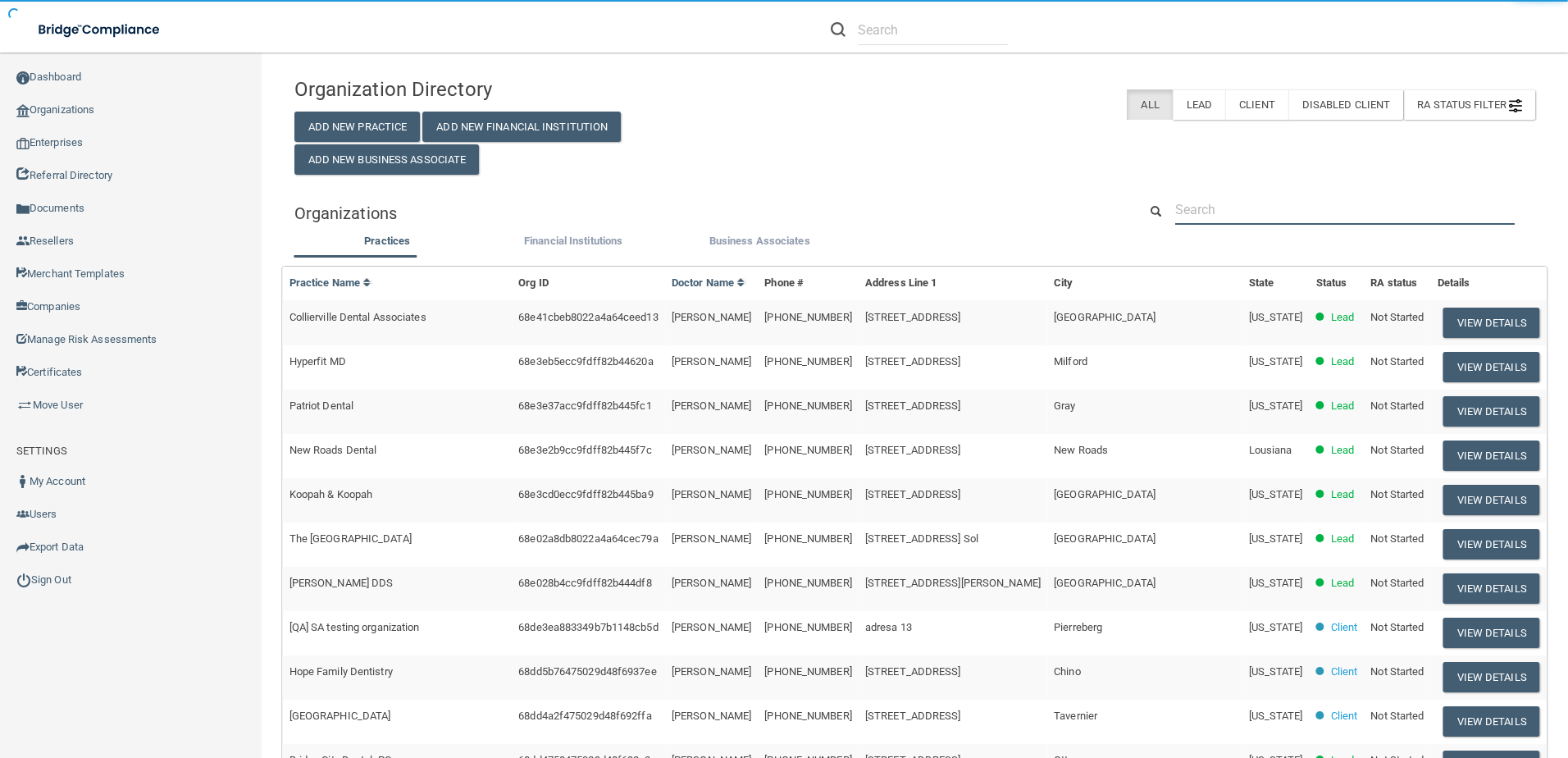
click at [1227, 220] on input "text" at bounding box center [1345, 209] width 339 height 31
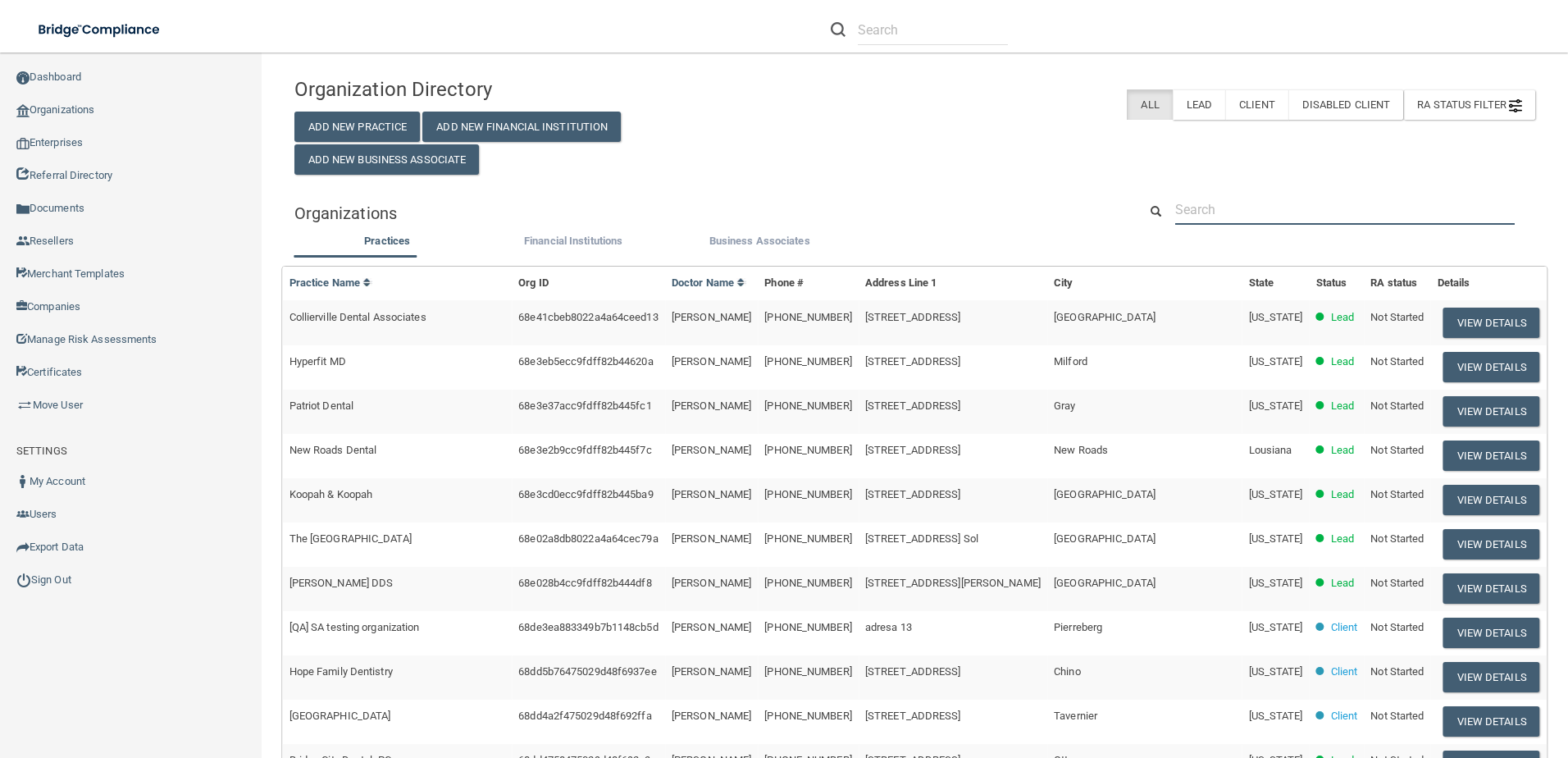
paste input "Collierville Dental Associates"
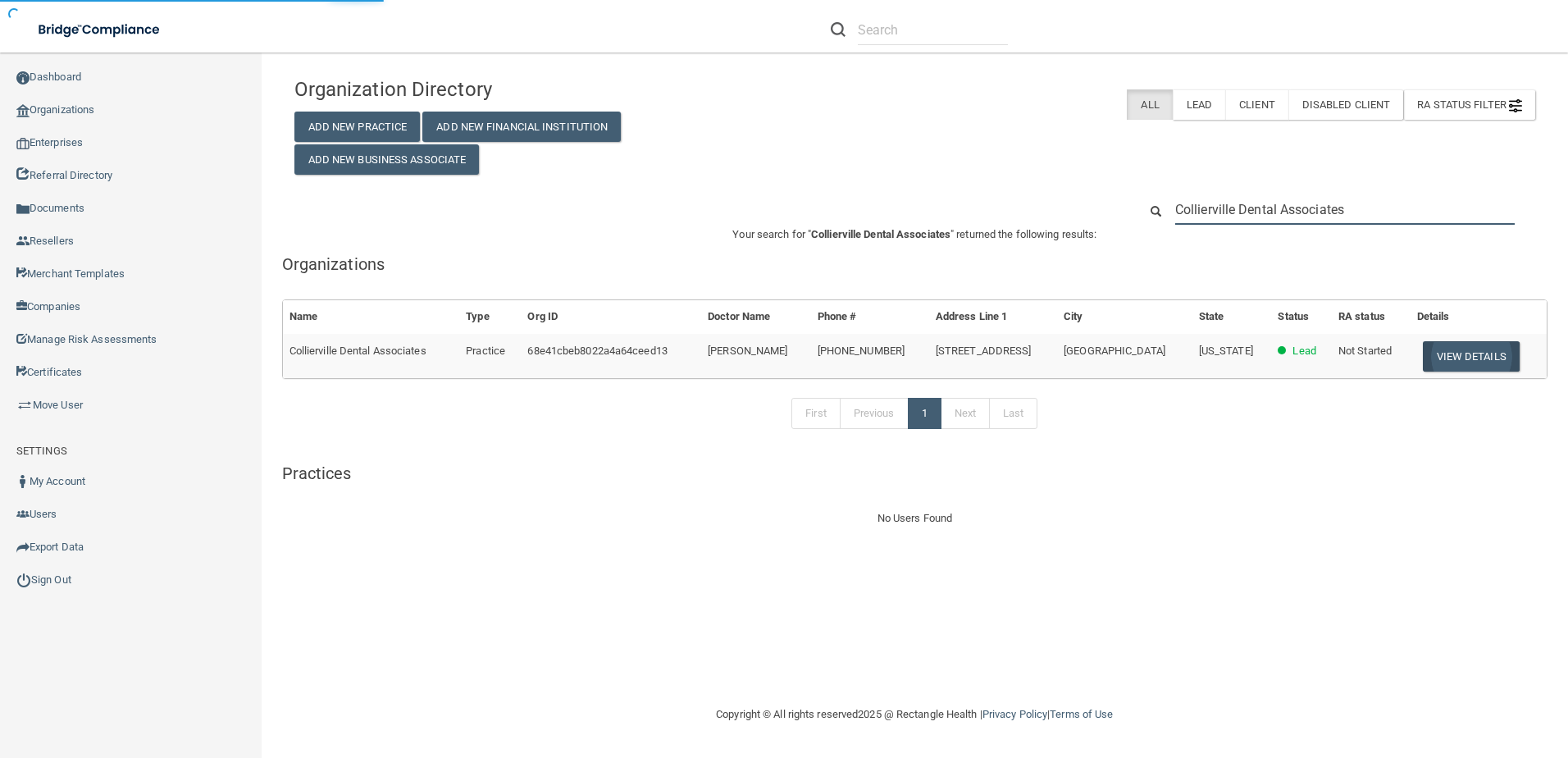
type input "Collierville Dental Associates"
click at [1450, 348] on button "View Details" at bounding box center [1471, 356] width 97 height 31
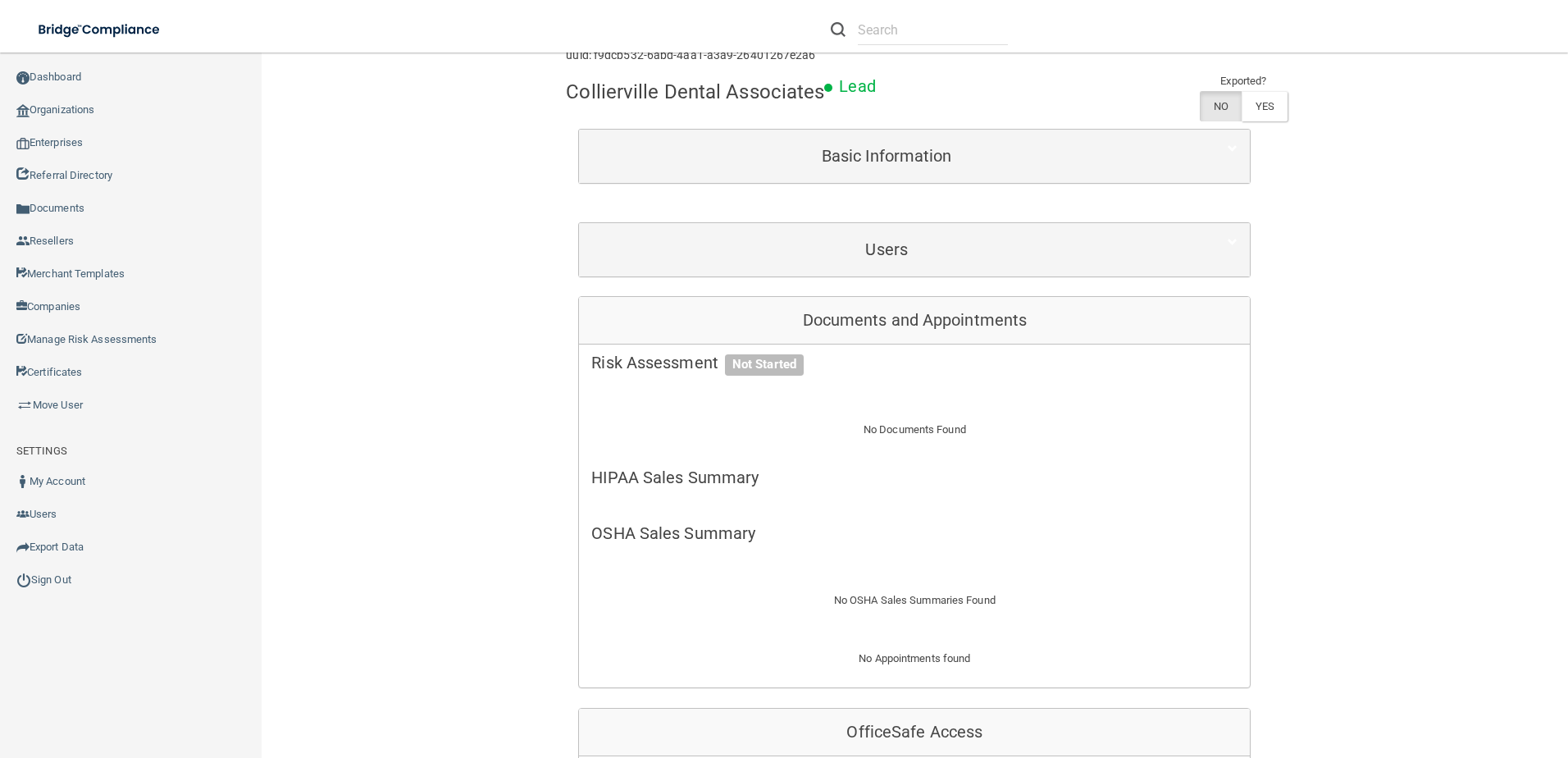
scroll to position [410, 0]
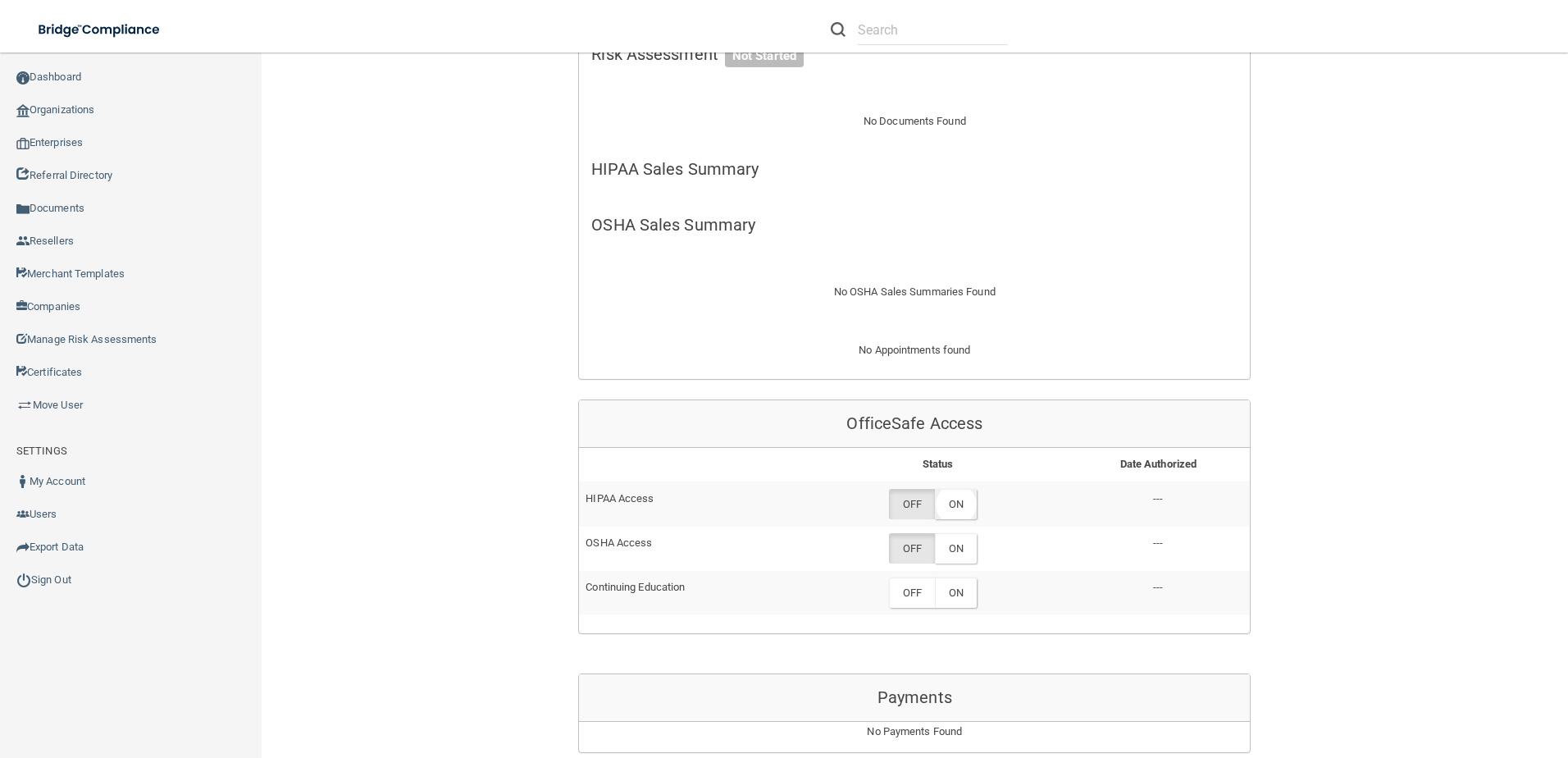
click at [952, 514] on label "ON" at bounding box center [955, 504] width 42 height 31
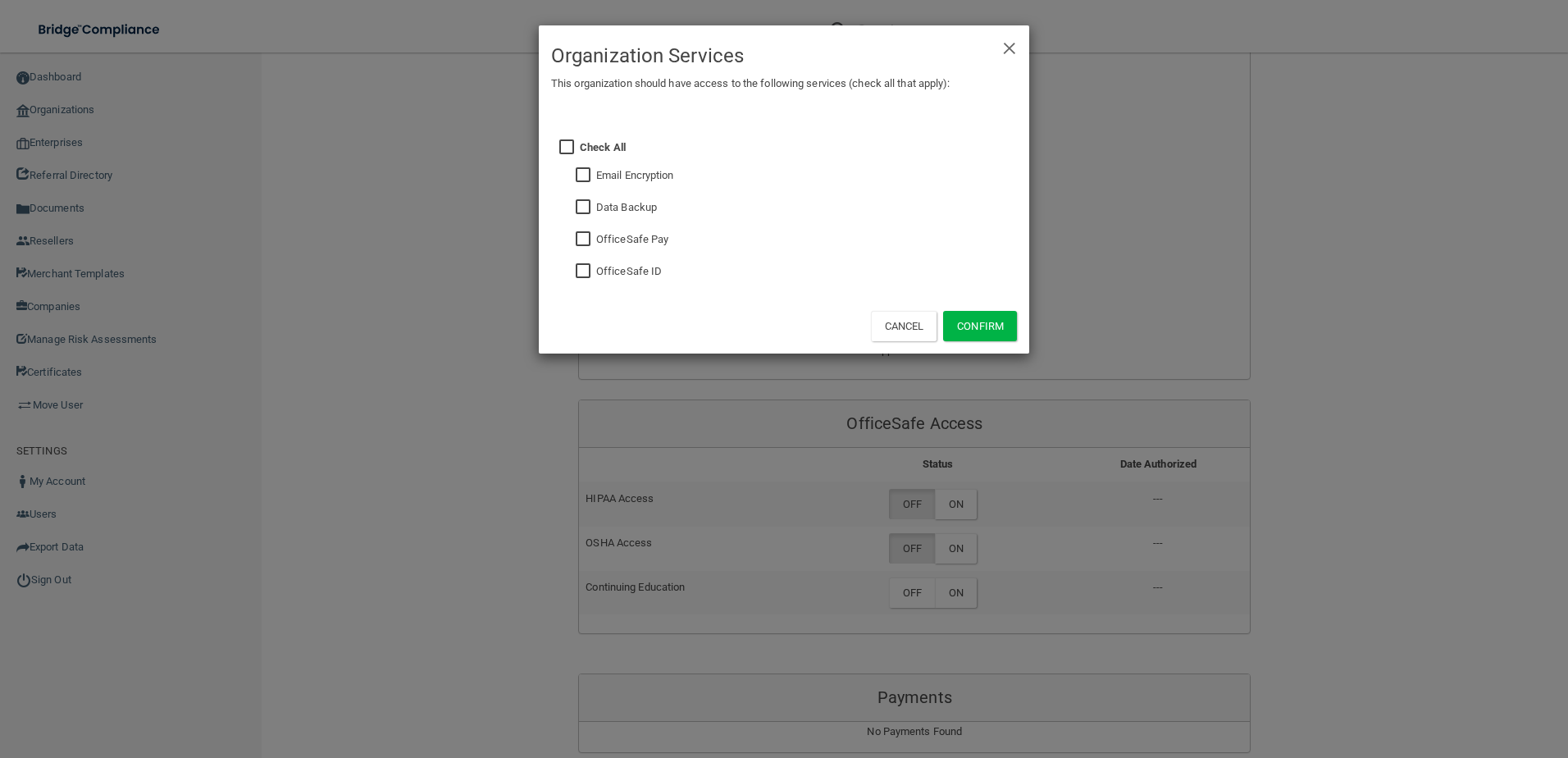
click at [577, 272] on input "checkbox" at bounding box center [585, 272] width 19 height 14
checkbox input "true"
click at [968, 551] on div "× Close Organization Services This organization should have access to the follo…" at bounding box center [784, 379] width 1568 height 758
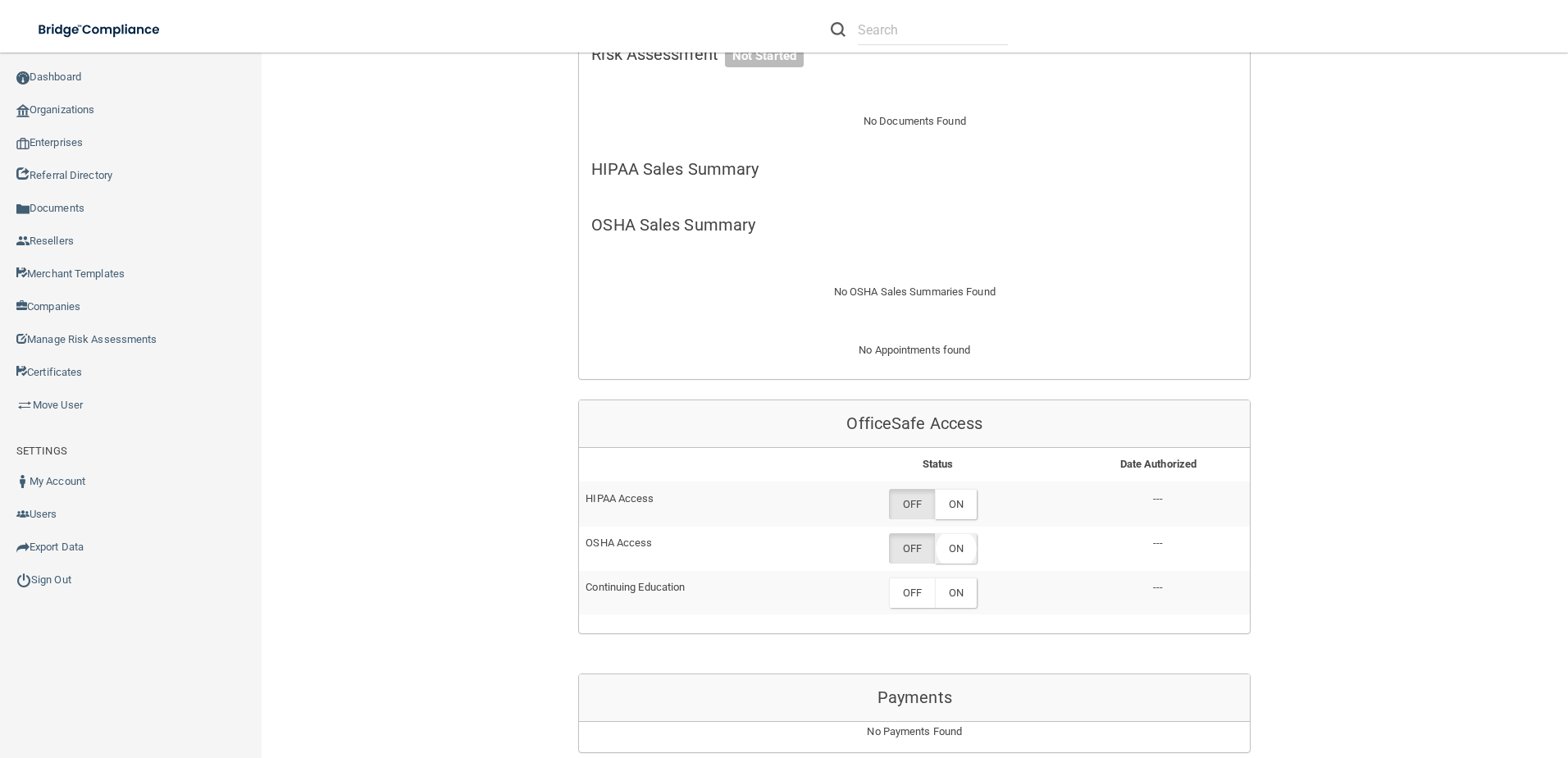
click at [951, 551] on label "ON" at bounding box center [955, 549] width 42 height 31
click at [962, 487] on td "OFF ON" at bounding box center [936, 504] width 257 height 44
click at [956, 501] on label "ON" at bounding box center [955, 504] width 42 height 31
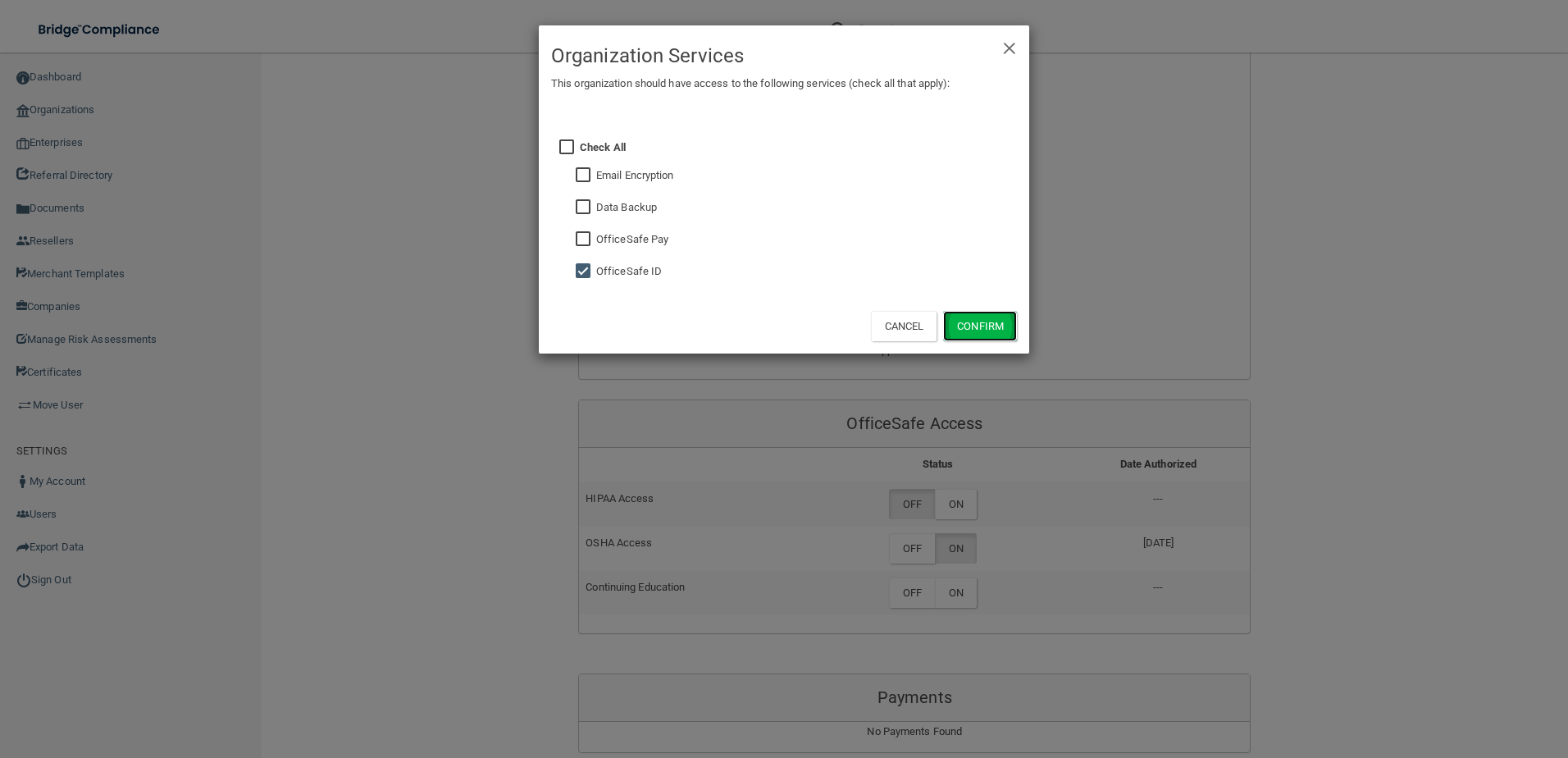
click at [978, 326] on button "Confirm" at bounding box center [980, 326] width 74 height 31
